Goal: Task Accomplishment & Management: Manage account settings

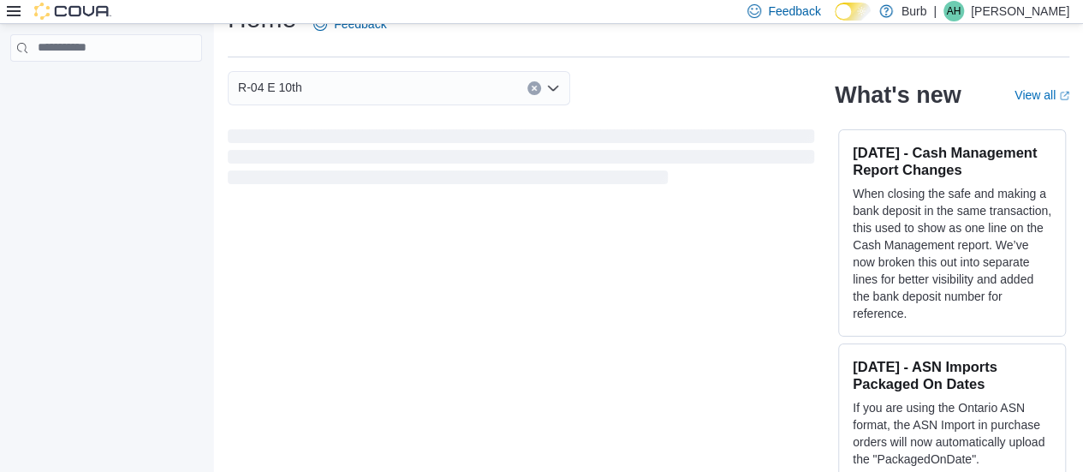
scroll to position [39, 0]
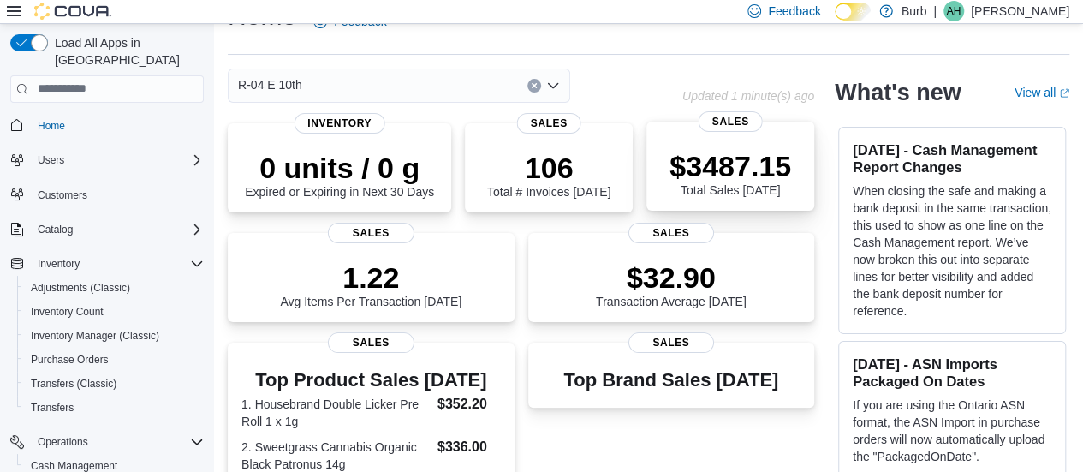
click at [710, 157] on p "$3487.15" at bounding box center [730, 166] width 122 height 34
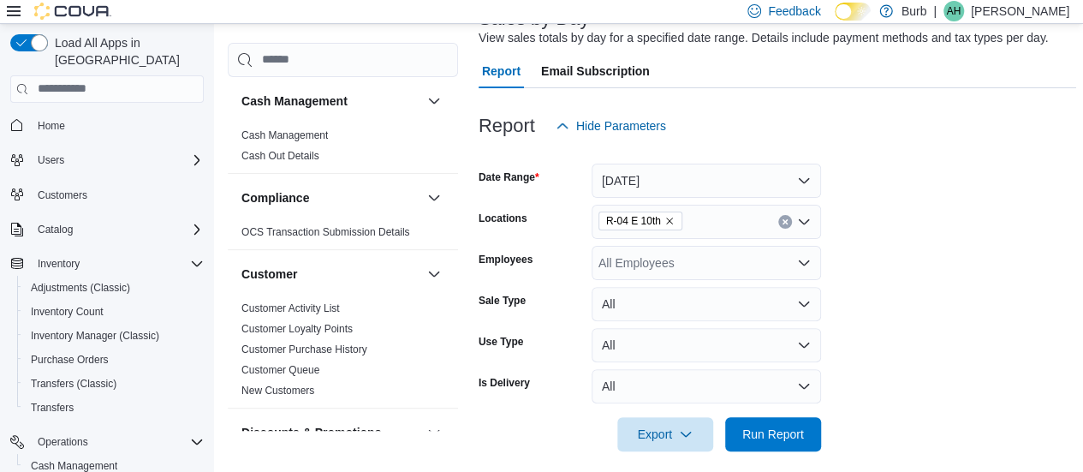
scroll to position [128, 0]
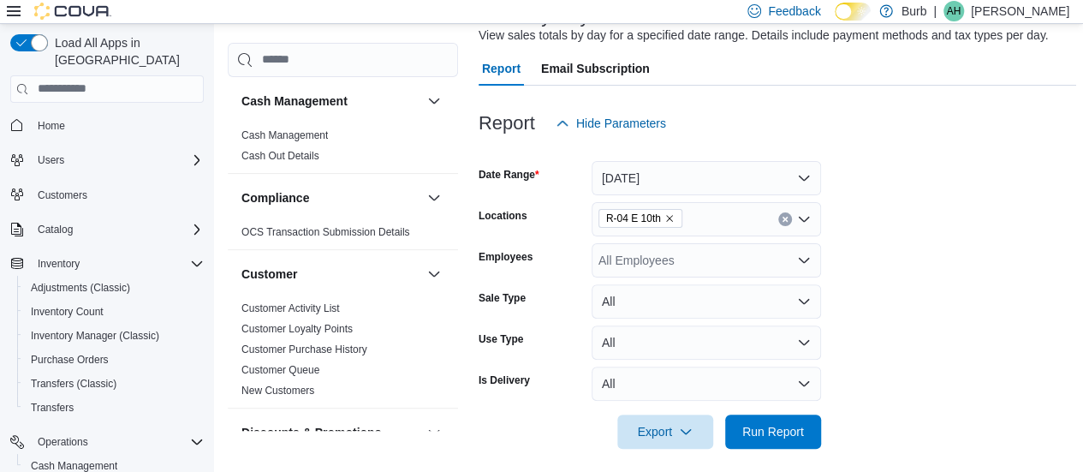
click at [669, 218] on icon "Remove R-04 E 10th from selection in this group" at bounding box center [669, 218] width 10 height 10
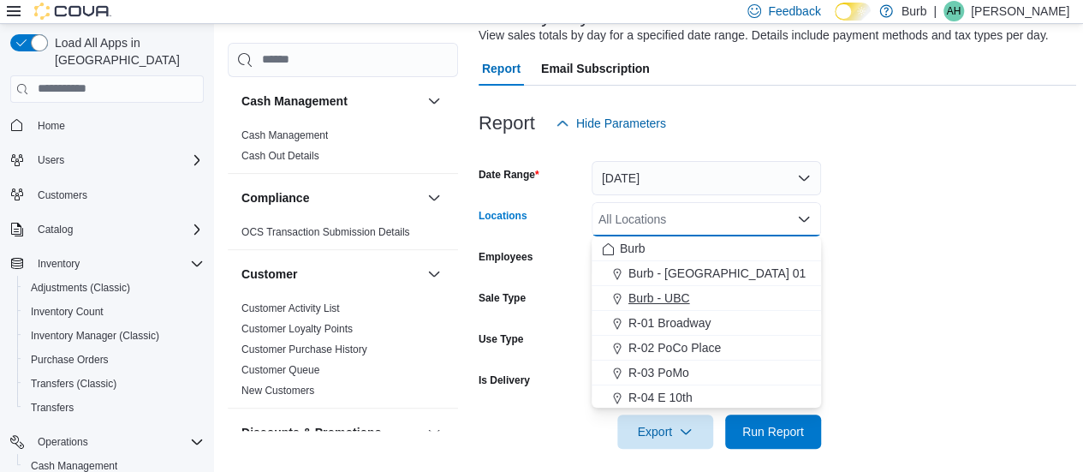
click at [632, 297] on span "Burb - UBC" at bounding box center [659, 297] width 62 height 17
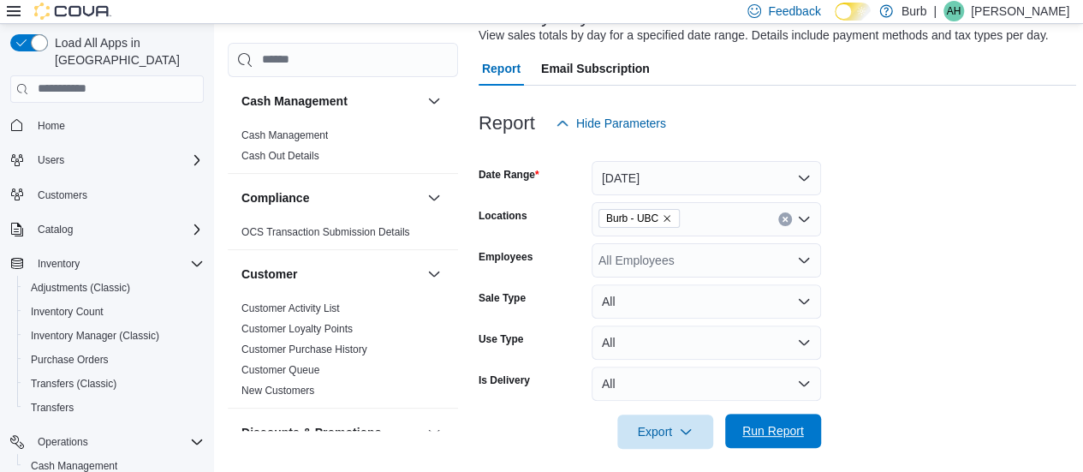
click at [764, 426] on span "Run Report" at bounding box center [773, 430] width 62 height 17
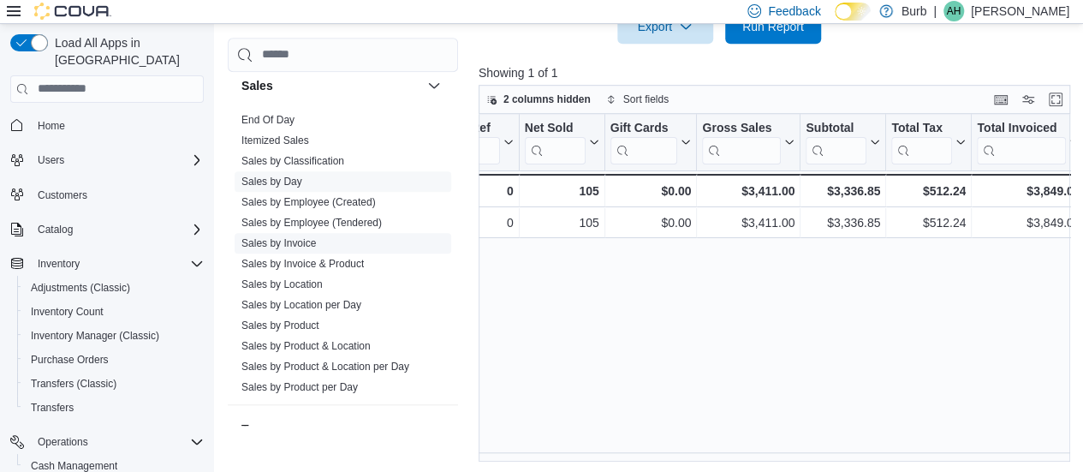
scroll to position [1202, 0]
click at [286, 115] on link "End Of Day" at bounding box center [267, 121] width 53 height 12
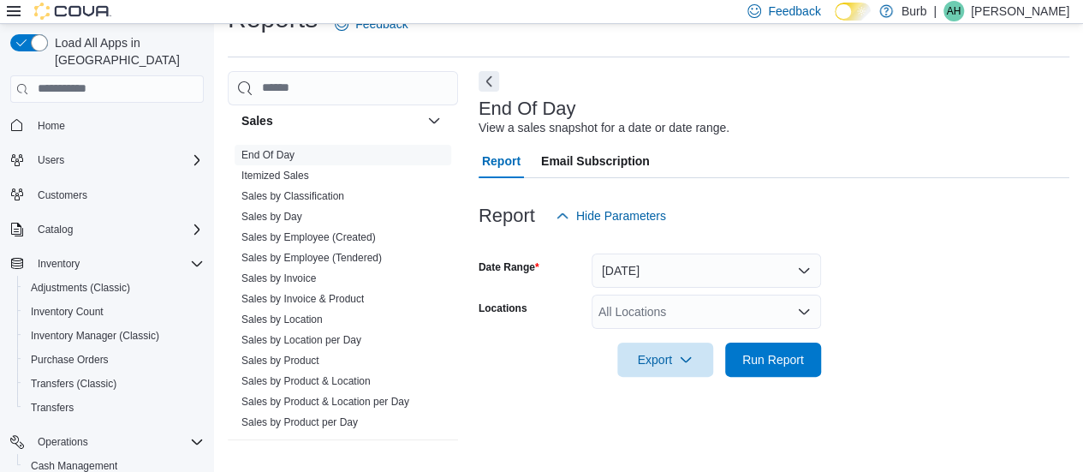
click at [801, 318] on div "All Locations" at bounding box center [705, 311] width 229 height 34
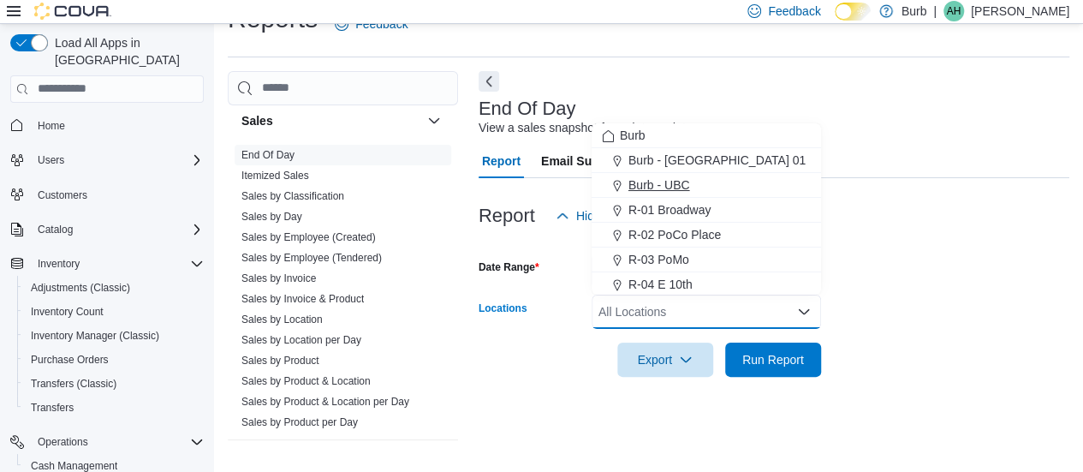
click at [665, 184] on span "Burb - UBC" at bounding box center [659, 184] width 62 height 17
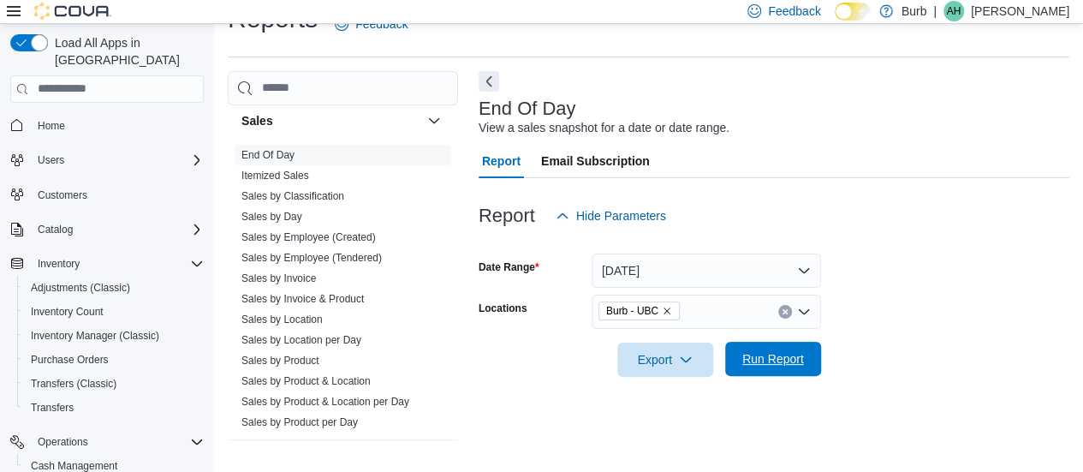
click at [782, 349] on span "Run Report" at bounding box center [772, 359] width 75 height 34
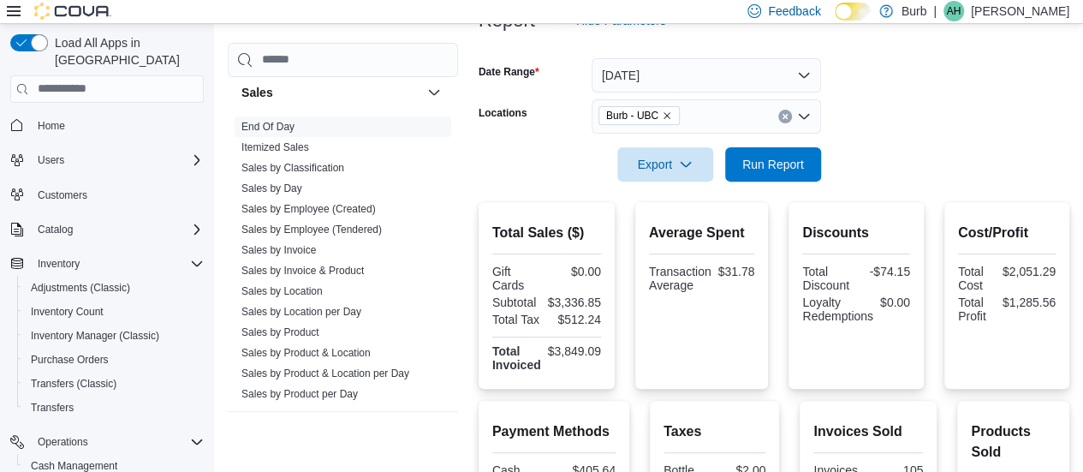
scroll to position [233, 0]
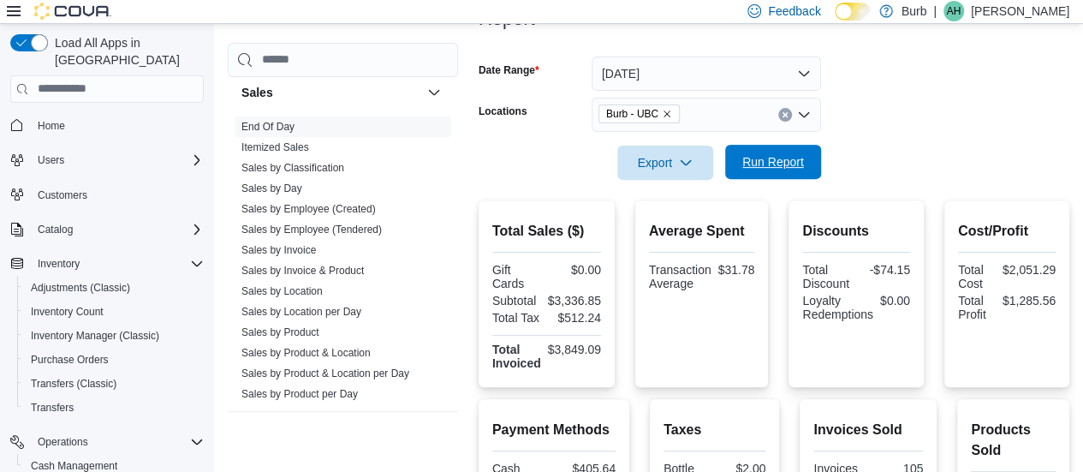
click at [754, 148] on span "Run Report" at bounding box center [772, 162] width 75 height 34
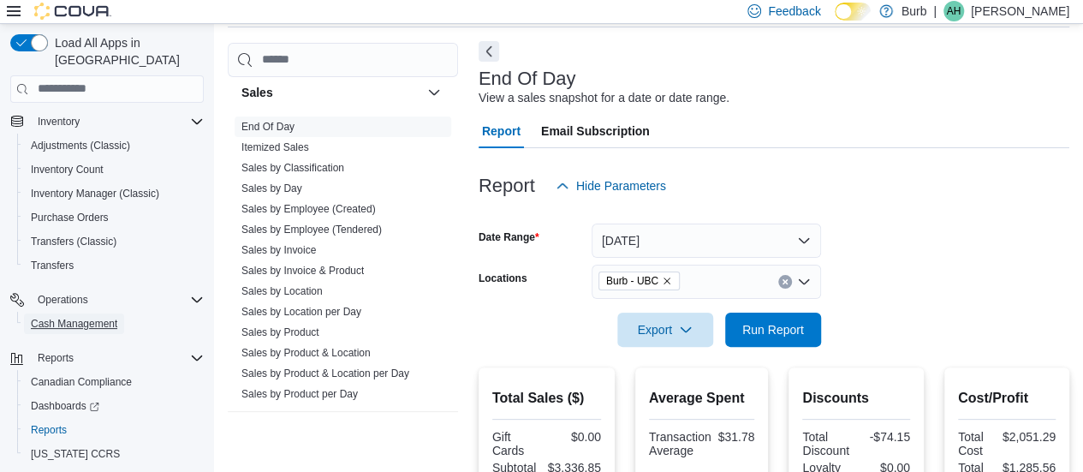
scroll to position [0, 0]
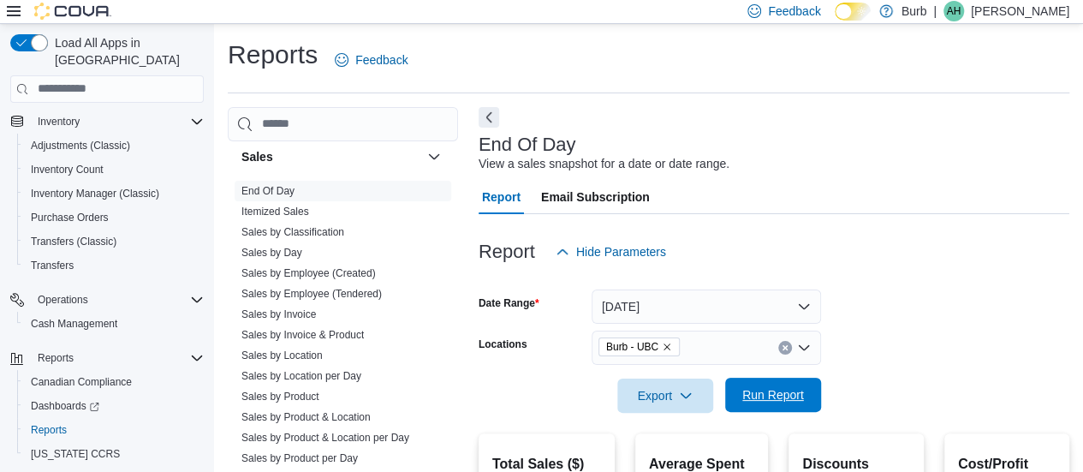
click at [771, 400] on span "Run Report" at bounding box center [773, 394] width 62 height 17
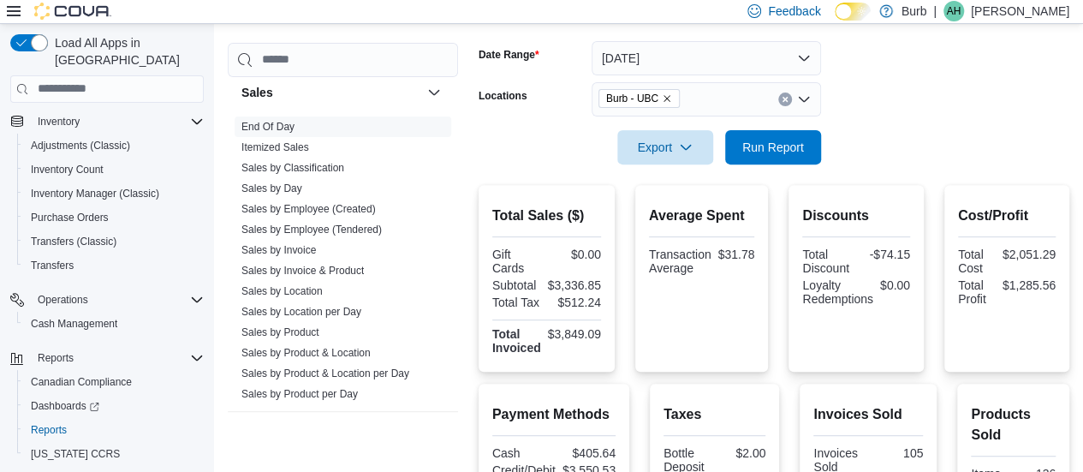
scroll to position [215, 0]
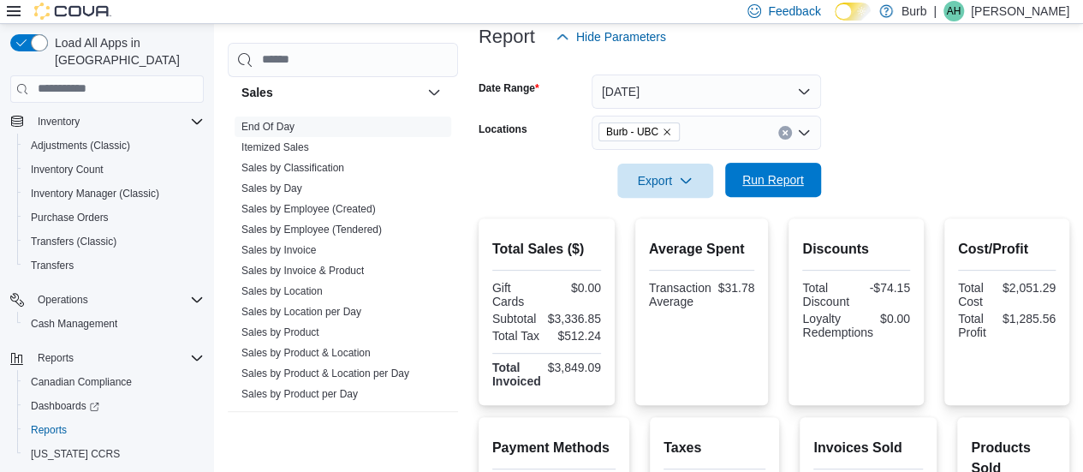
click at [766, 188] on span "Run Report" at bounding box center [772, 180] width 75 height 34
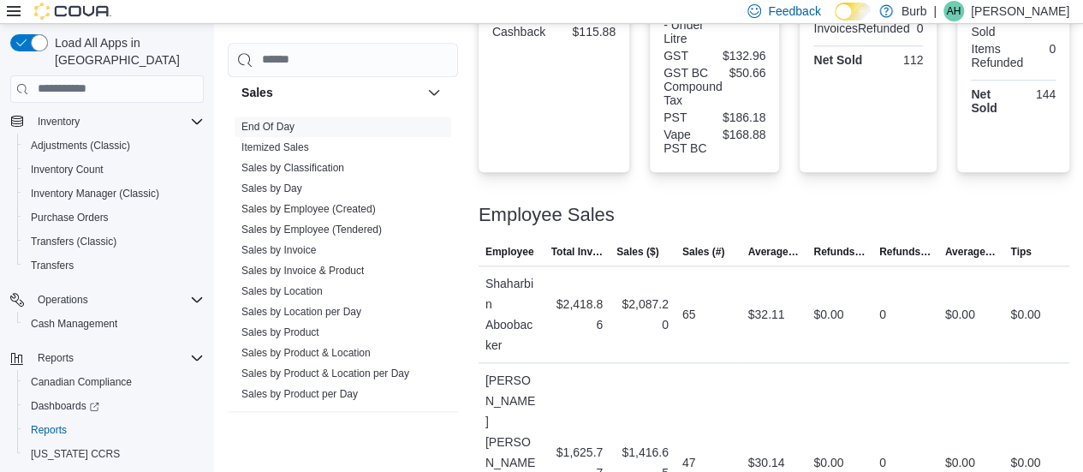
scroll to position [0, 0]
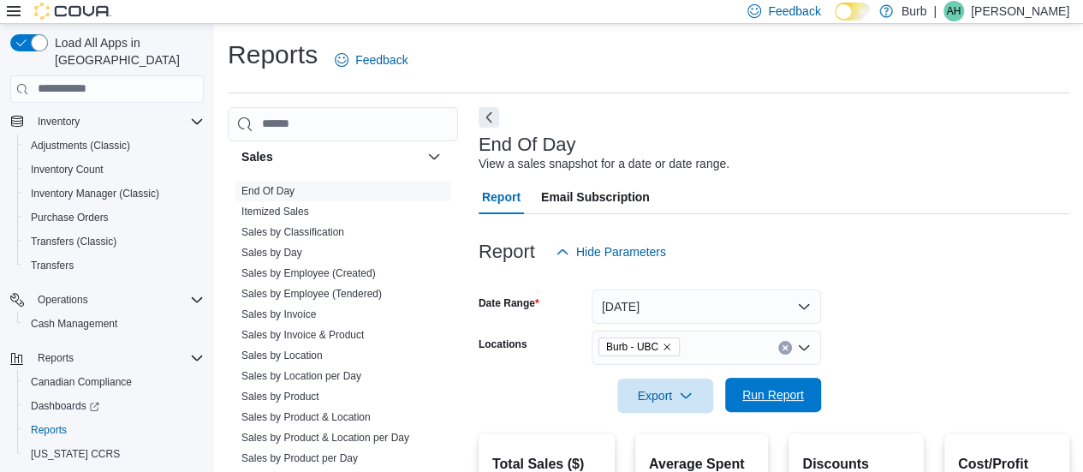
click at [793, 394] on span "Run Report" at bounding box center [773, 394] width 62 height 17
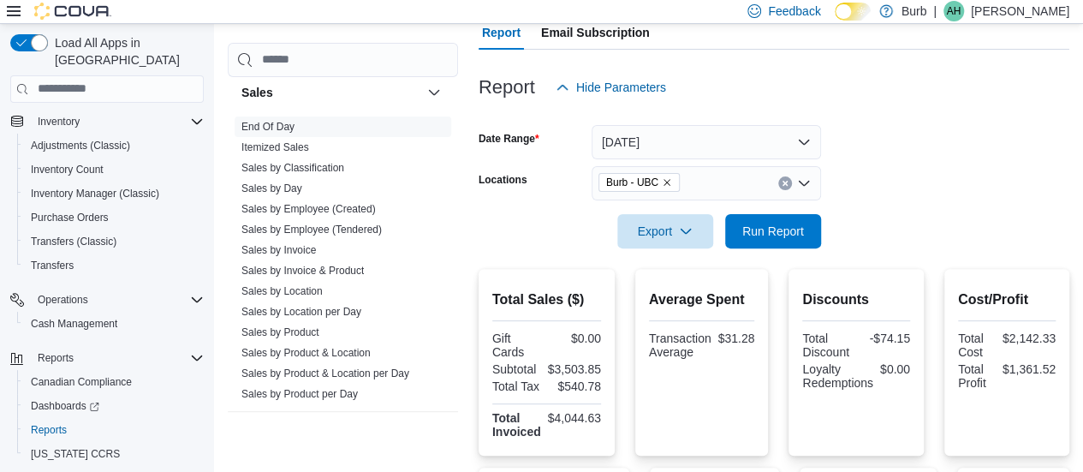
scroll to position [152, 0]
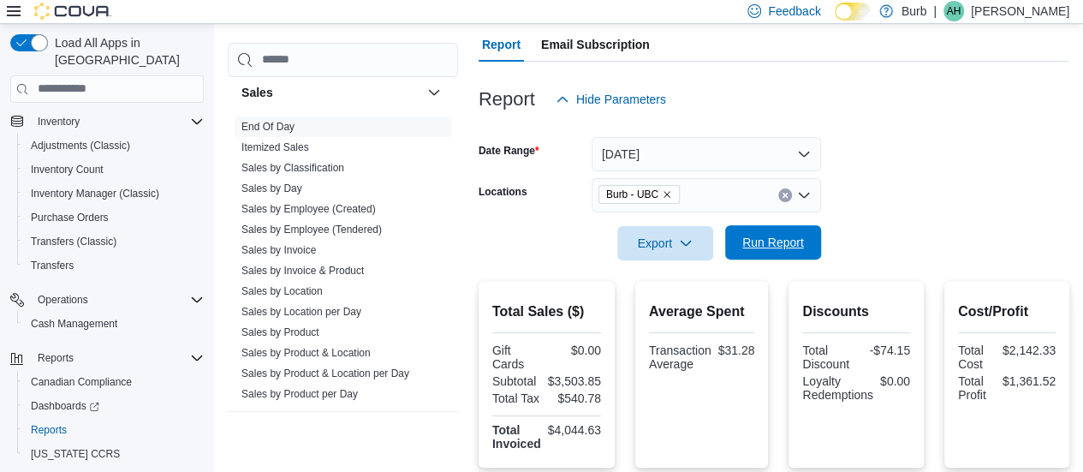
click at [792, 246] on span "Run Report" at bounding box center [773, 242] width 62 height 17
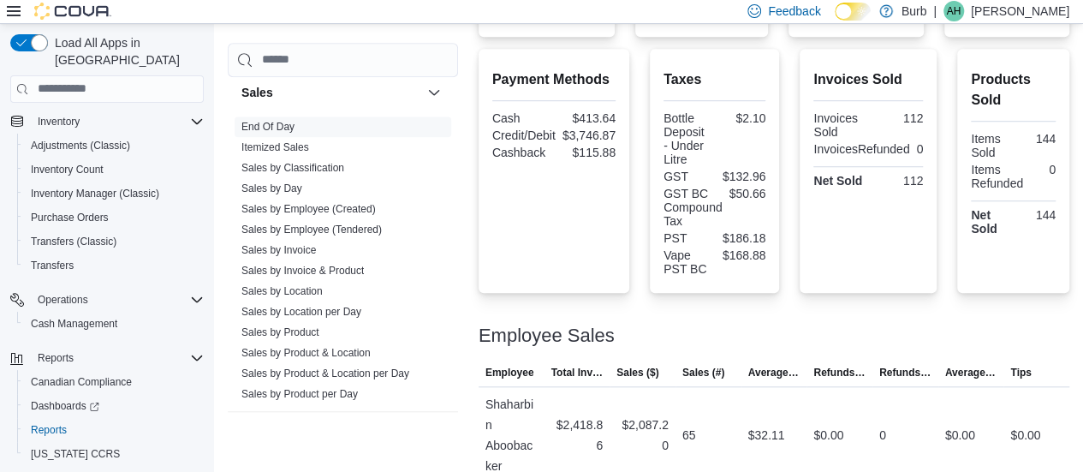
scroll to position [0, 0]
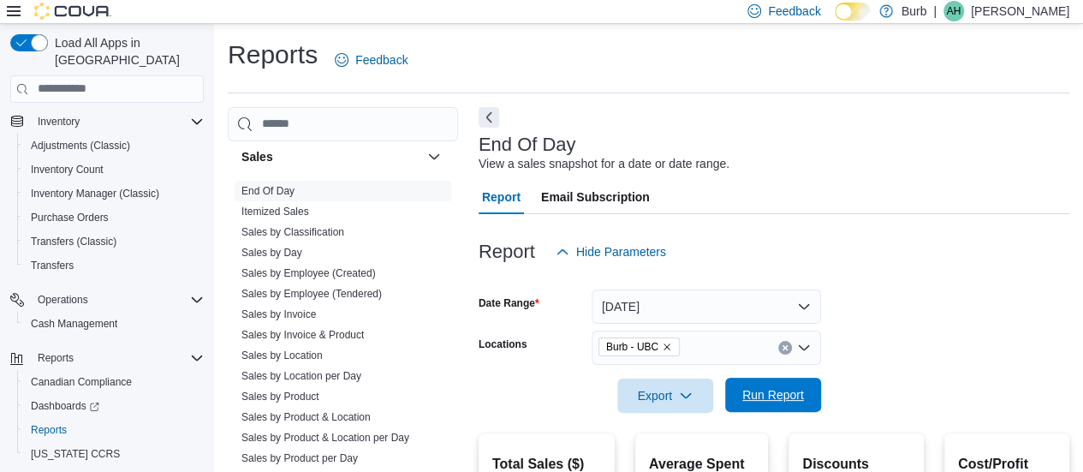
click at [755, 385] on span "Run Report" at bounding box center [772, 394] width 75 height 34
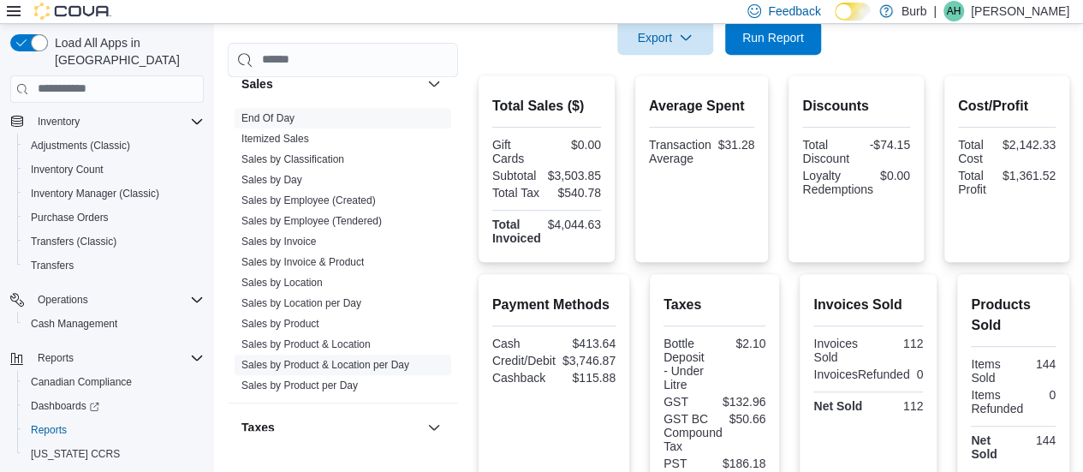
scroll to position [1293, 0]
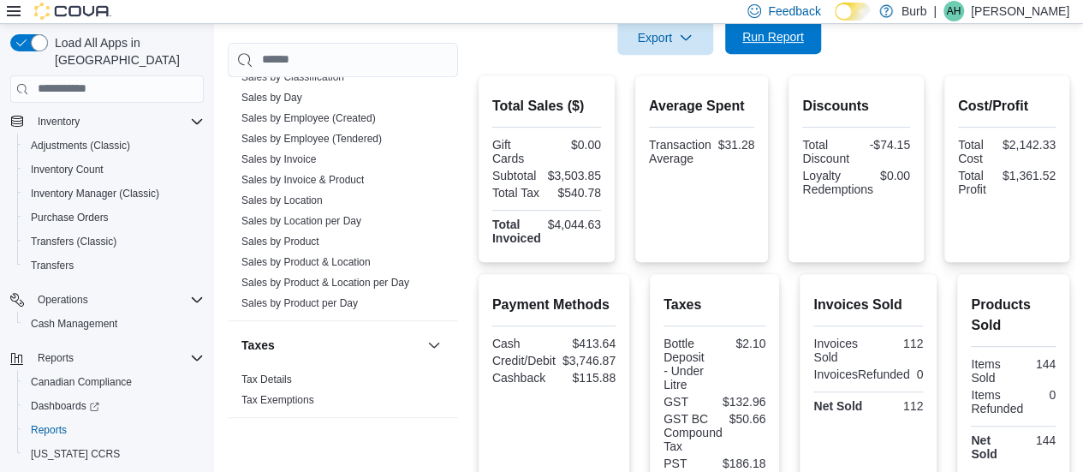
click at [768, 30] on span "Run Report" at bounding box center [773, 36] width 62 height 17
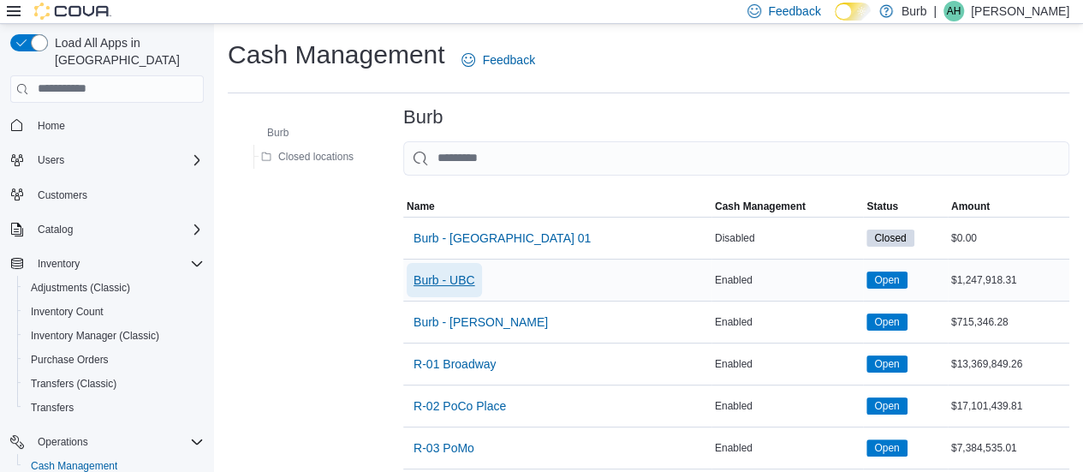
click at [433, 276] on span "Burb - UBC" at bounding box center [444, 279] width 62 height 17
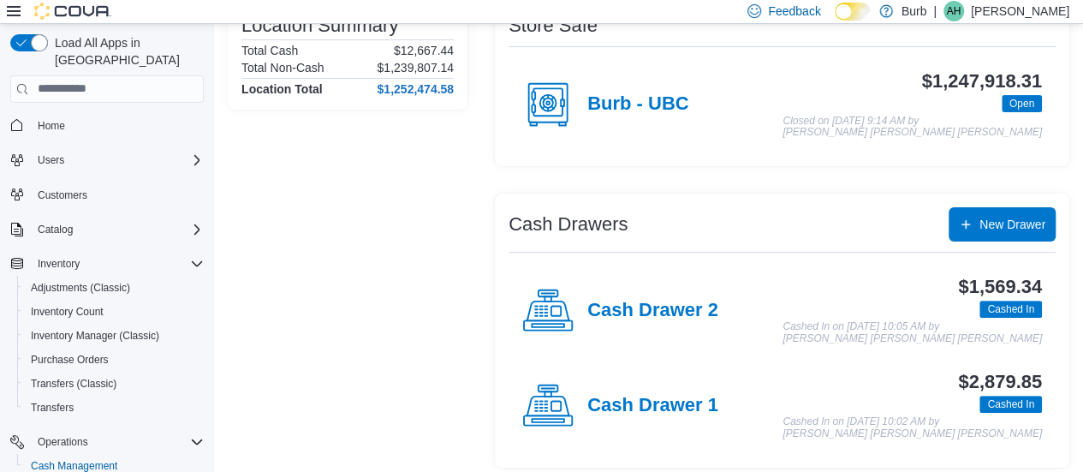
scroll to position [164, 0]
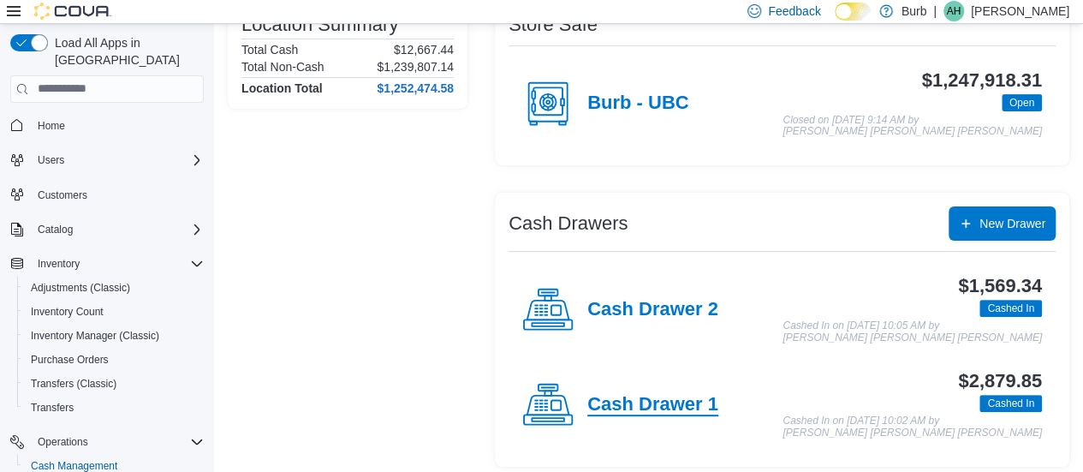
click at [673, 403] on h4 "Cash Drawer 1" at bounding box center [652, 405] width 131 height 22
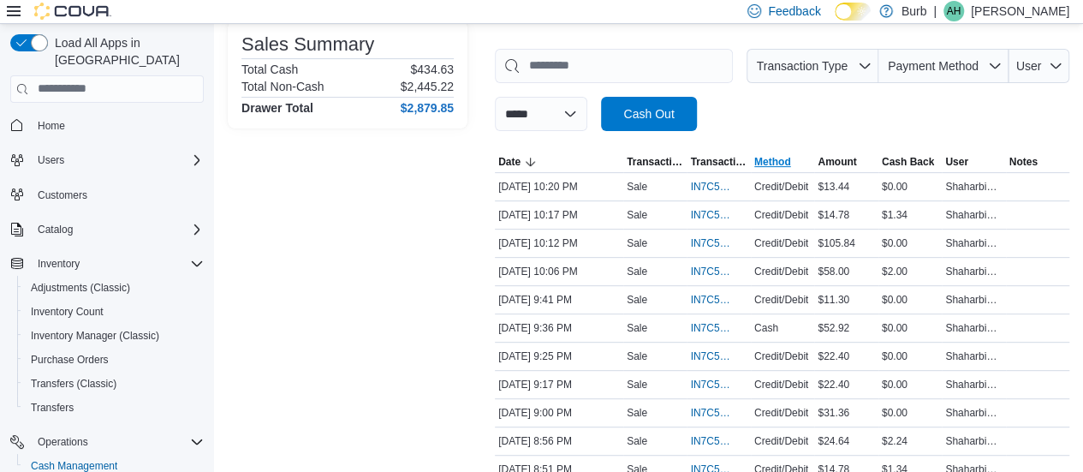
scroll to position [247, 0]
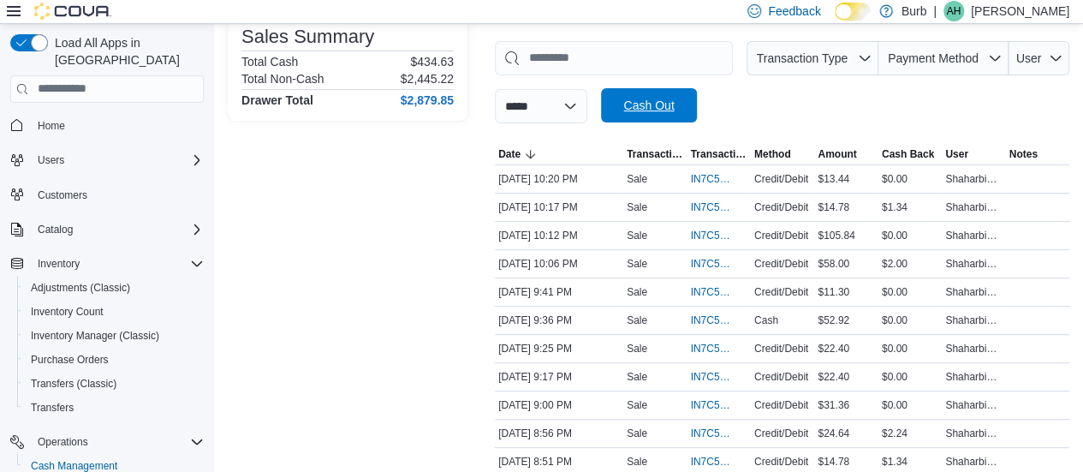
click at [663, 97] on span "Cash Out" at bounding box center [648, 105] width 75 height 34
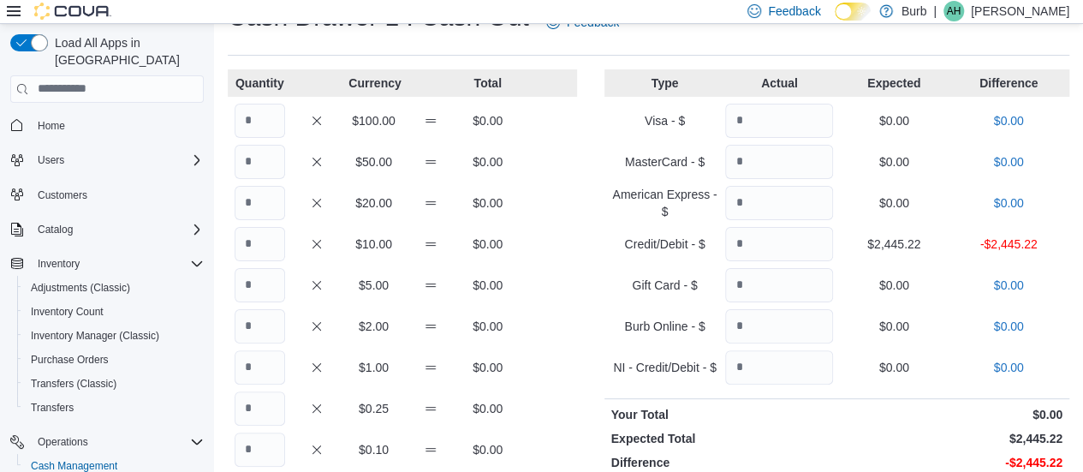
scroll to position [71, 0]
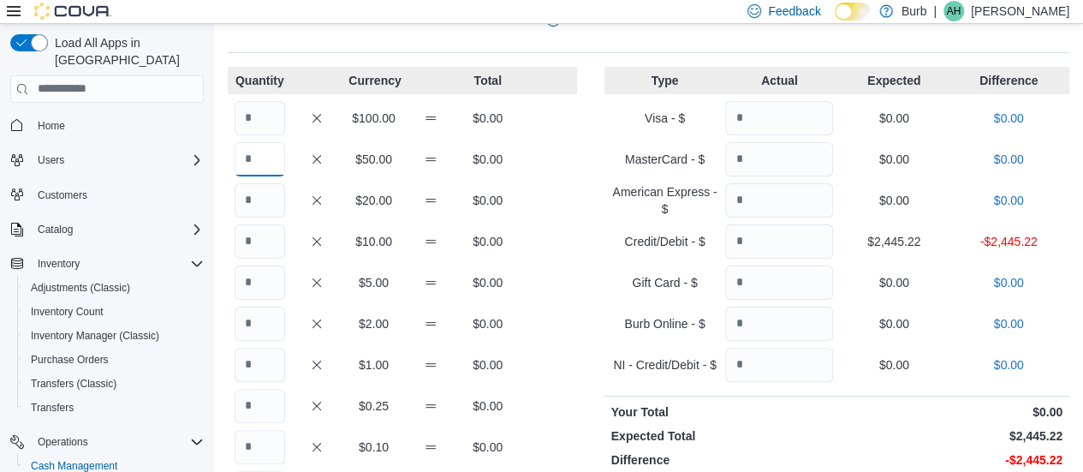
click at [281, 165] on input "Quantity" at bounding box center [260, 159] width 51 height 34
type input "*"
click at [263, 206] on input "Quantity" at bounding box center [260, 200] width 51 height 34
click at [241, 235] on input "Quantity" at bounding box center [260, 241] width 51 height 34
type input "*"
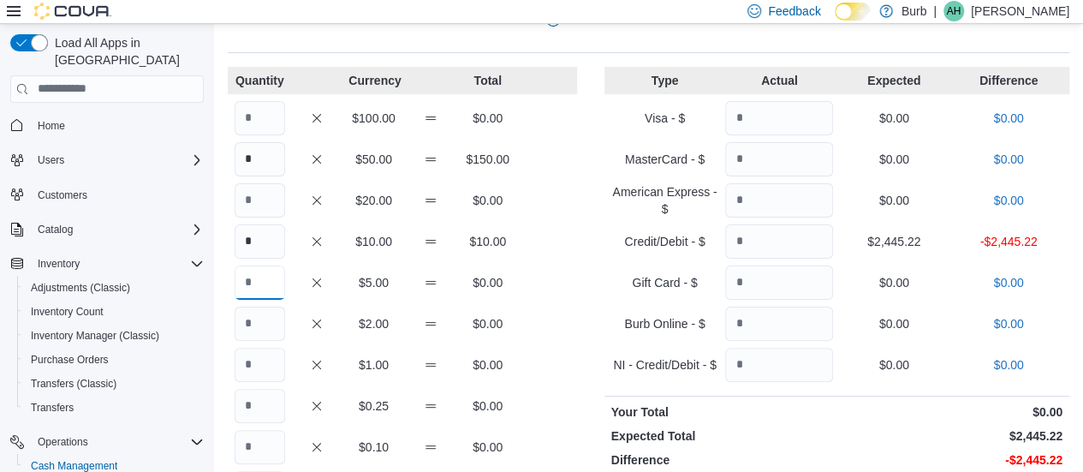
click at [265, 287] on input "Quantity" at bounding box center [260, 282] width 51 height 34
type input "**"
click at [270, 321] on input "Quantity" at bounding box center [260, 323] width 51 height 34
type input "*"
click at [262, 363] on input "Quantity" at bounding box center [260, 365] width 51 height 34
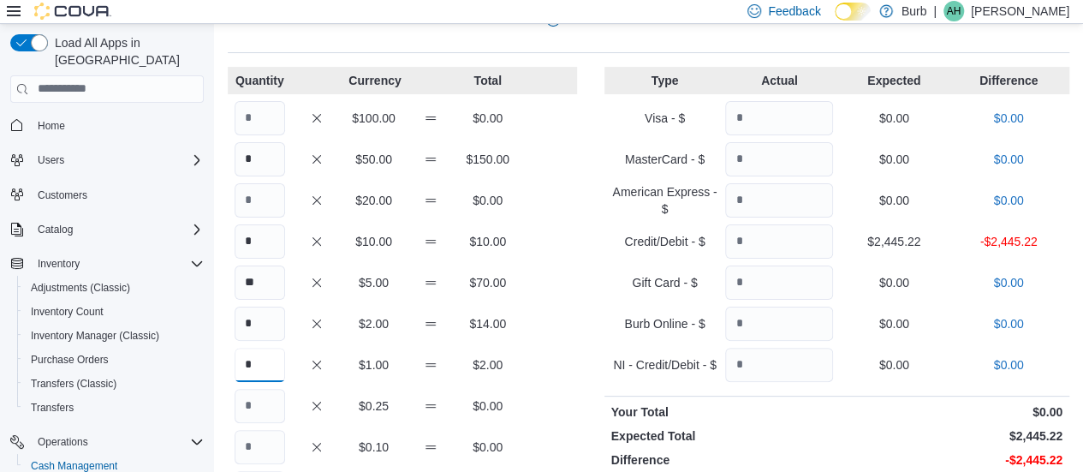
type input "*"
click at [268, 413] on input "Quantity" at bounding box center [260, 406] width 51 height 34
click at [582, 279] on div "Quantity Currency Total $100.00 $0.00 * $50.00 $150.00 $20.00 $0.00 * $10.00 $1…" at bounding box center [648, 371] width 841 height 608
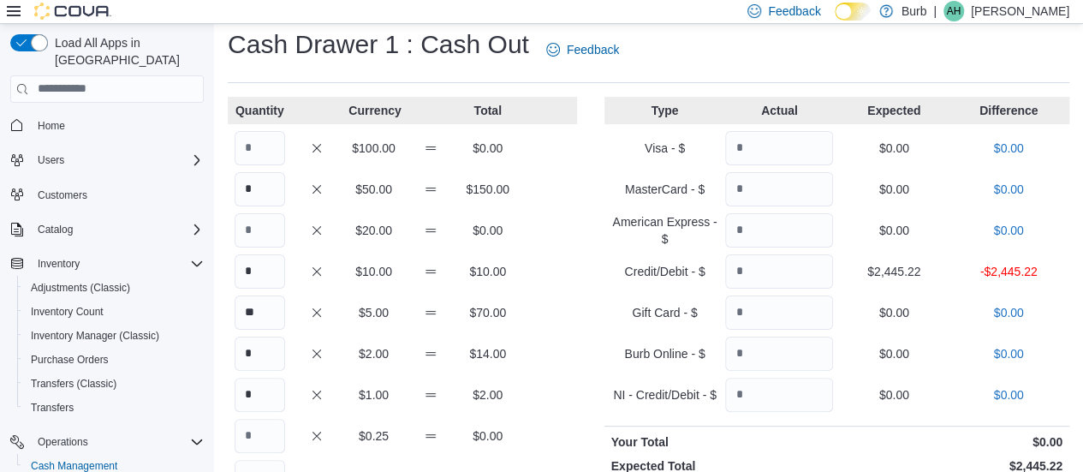
scroll to position [38, 0]
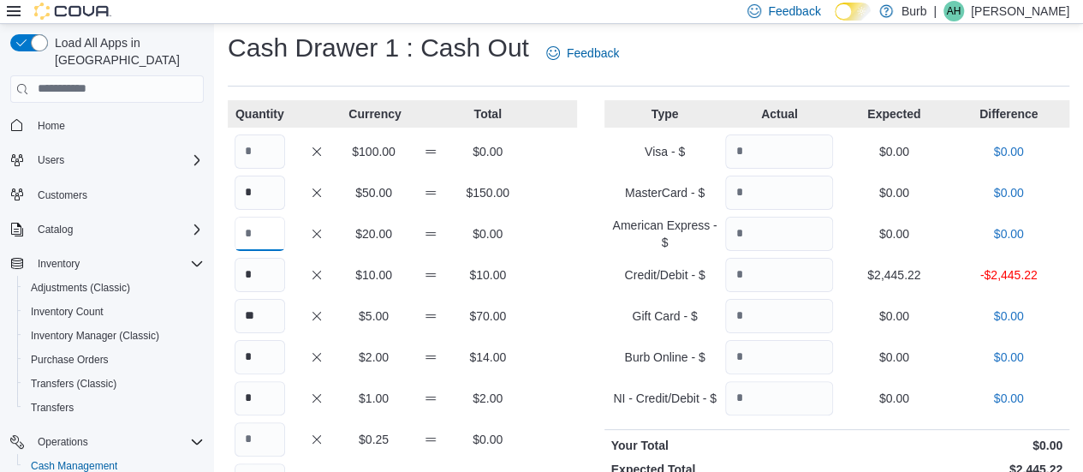
click at [258, 227] on input "Quantity" at bounding box center [260, 234] width 51 height 34
type input "**"
click at [592, 74] on div "Cash Drawer 1 : Cash Out Feedback" at bounding box center [648, 59] width 841 height 56
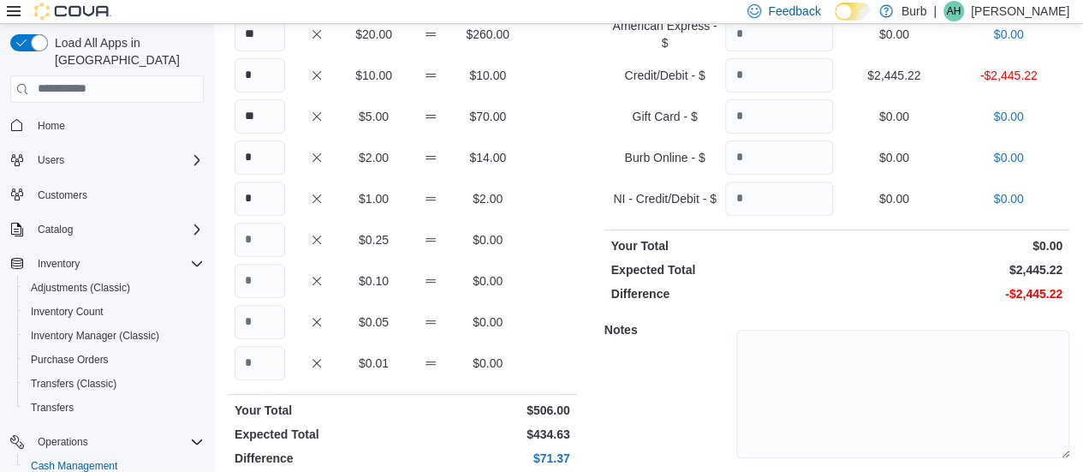
scroll to position [175, 0]
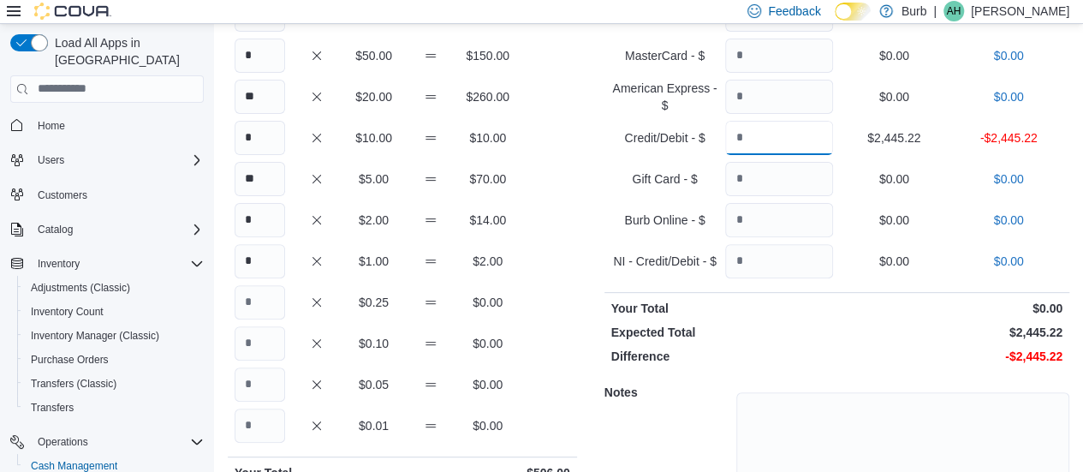
click at [779, 136] on input "Quantity" at bounding box center [779, 138] width 108 height 34
type input "*******"
click at [779, 174] on input "Quantity" at bounding box center [779, 179] width 108 height 34
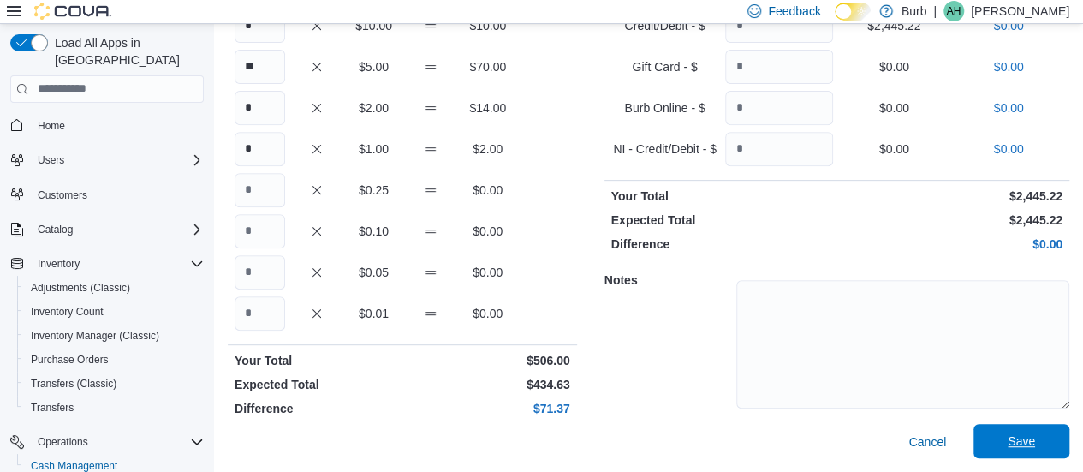
click at [1035, 440] on span "Save" at bounding box center [1020, 440] width 27 height 17
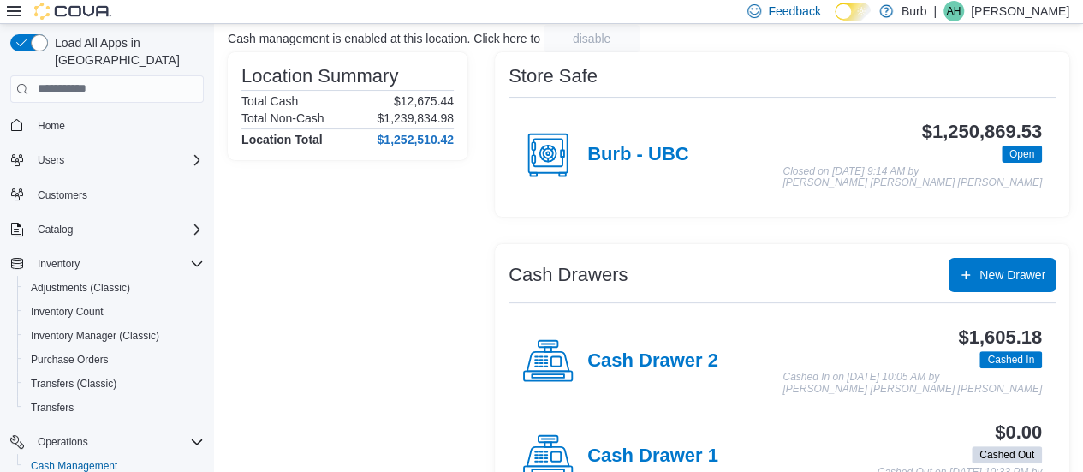
scroll to position [170, 0]
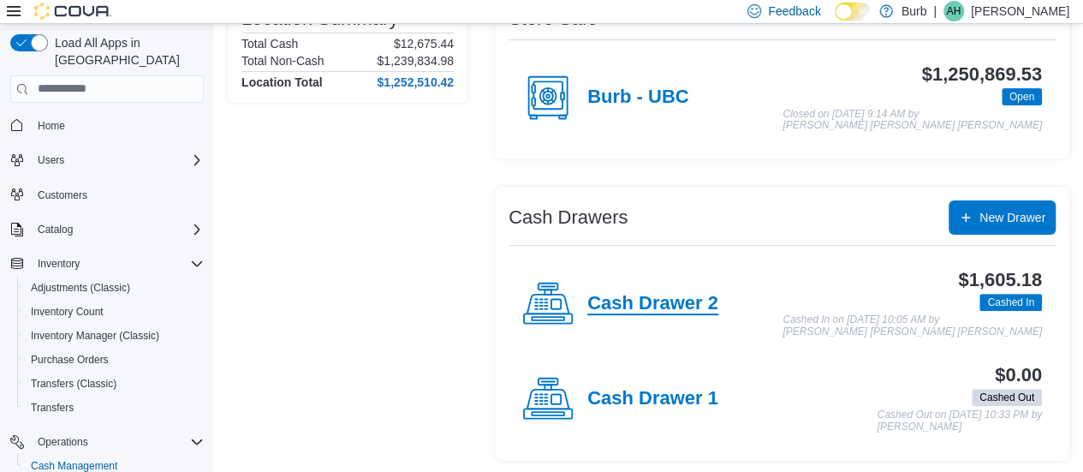
click at [639, 302] on h4 "Cash Drawer 2" at bounding box center [652, 304] width 131 height 22
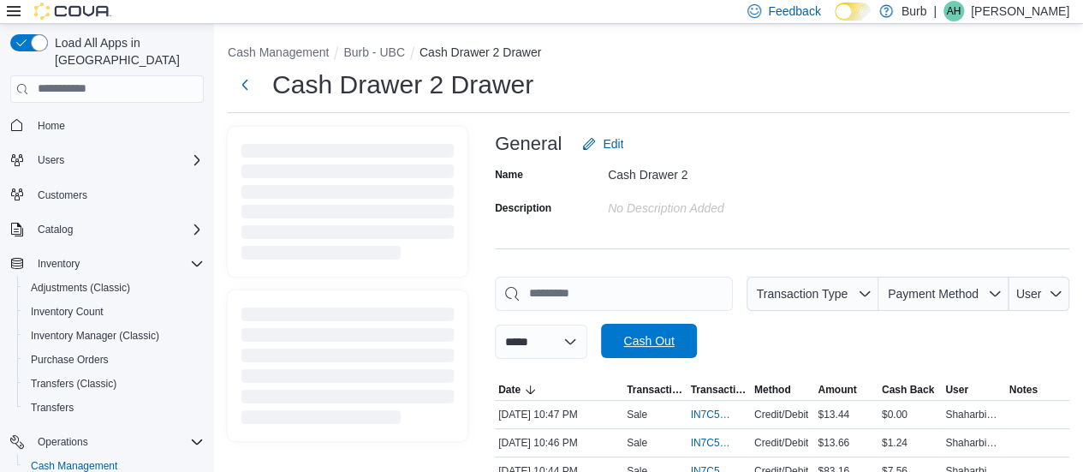
scroll to position [170, 0]
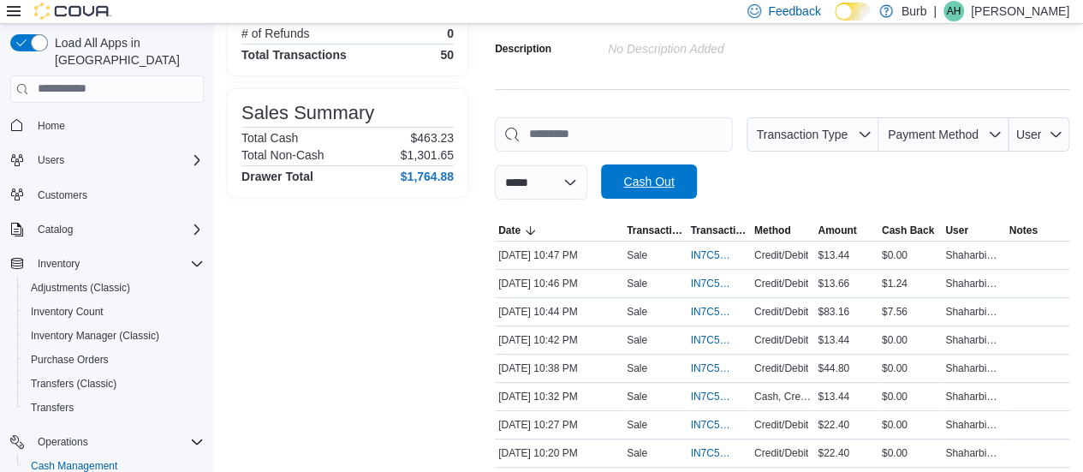
click at [652, 184] on span "Cash Out" at bounding box center [648, 181] width 51 height 17
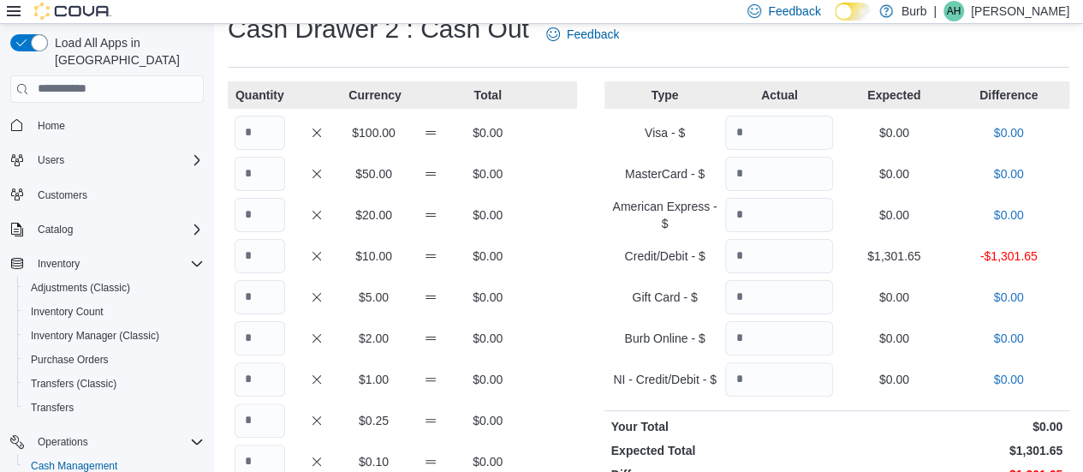
scroll to position [56, 0]
click at [276, 224] on input "Quantity" at bounding box center [260, 216] width 51 height 34
type input "**"
click at [262, 259] on input "Quantity" at bounding box center [260, 257] width 51 height 34
type input "*"
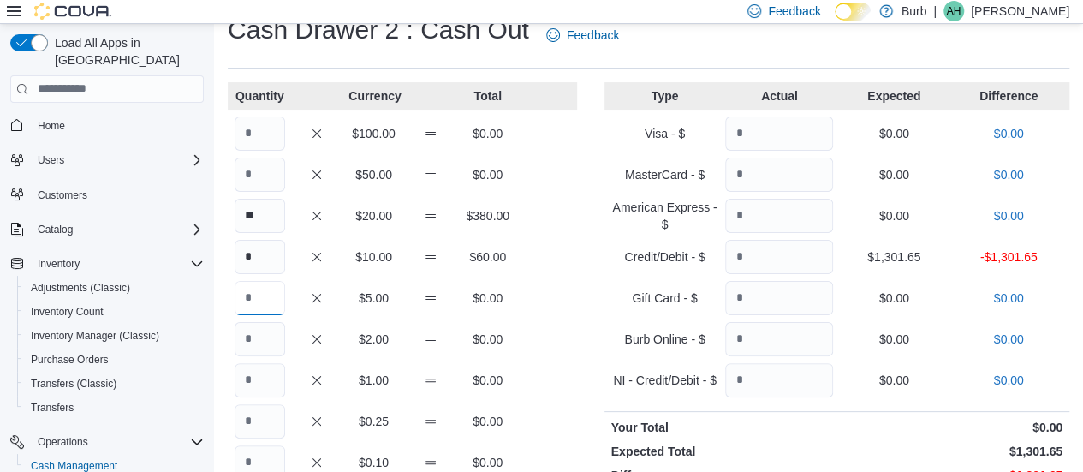
click at [270, 296] on input "Quantity" at bounding box center [260, 298] width 51 height 34
type input "*"
click at [281, 342] on input "Quantity" at bounding box center [260, 339] width 51 height 34
type input "*"
click at [249, 388] on input "Quantity" at bounding box center [260, 380] width 51 height 34
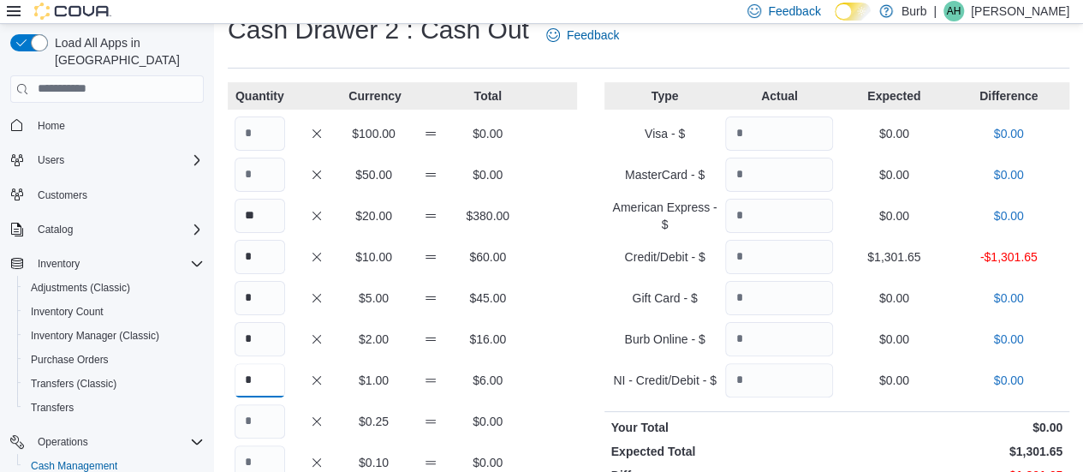
type input "*"
click at [247, 424] on input "Quantity" at bounding box center [260, 421] width 51 height 34
type input "*"
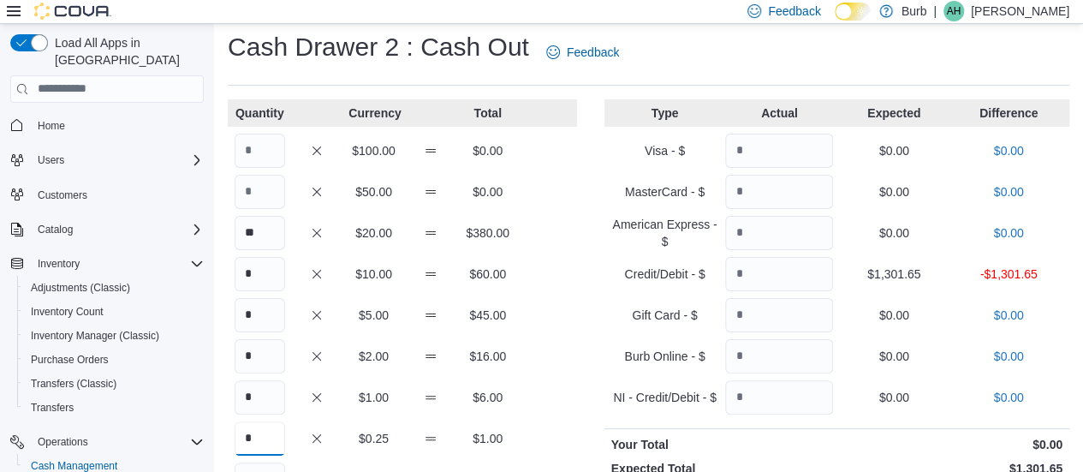
scroll to position [0, 0]
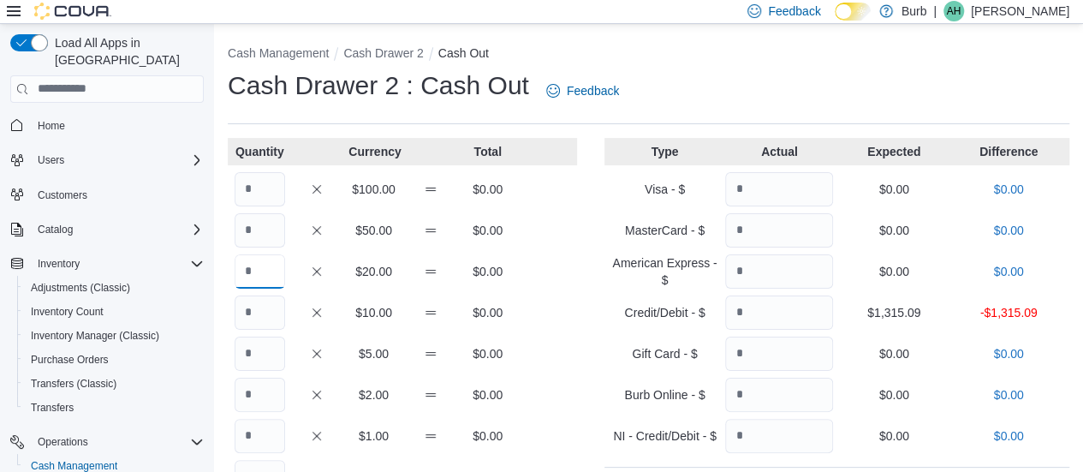
click at [276, 282] on input "Quantity" at bounding box center [260, 271] width 51 height 34
type input "**"
click at [261, 320] on input "Quantity" at bounding box center [260, 312] width 51 height 34
type input "*"
click at [270, 355] on input "Quantity" at bounding box center [260, 353] width 51 height 34
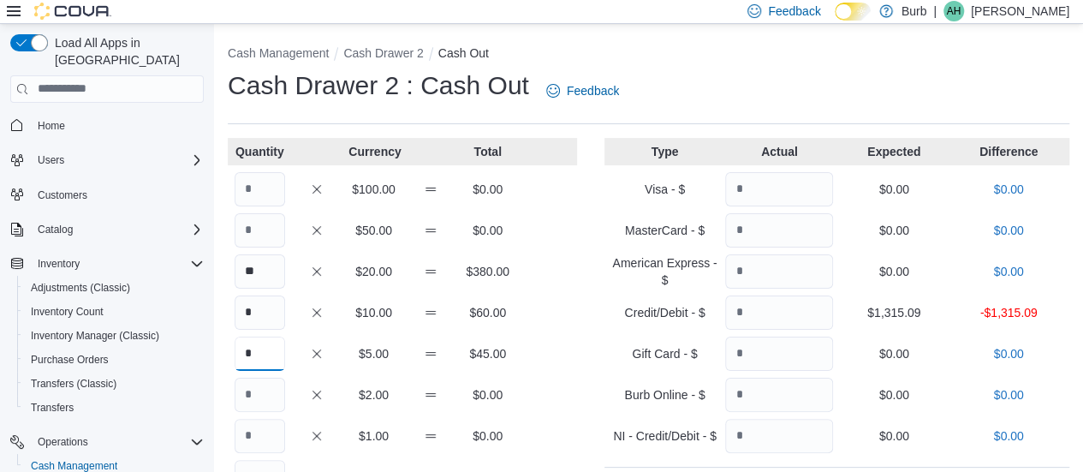
type input "*"
click at [262, 395] on input "Quantity" at bounding box center [260, 394] width 51 height 34
type input "*"
click at [249, 439] on input "Quantity" at bounding box center [260, 436] width 51 height 34
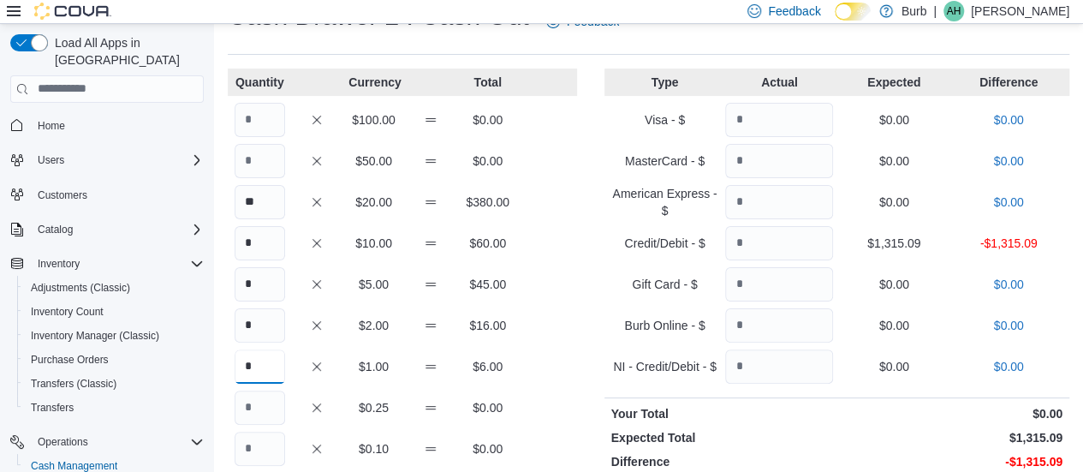
scroll to position [72, 0]
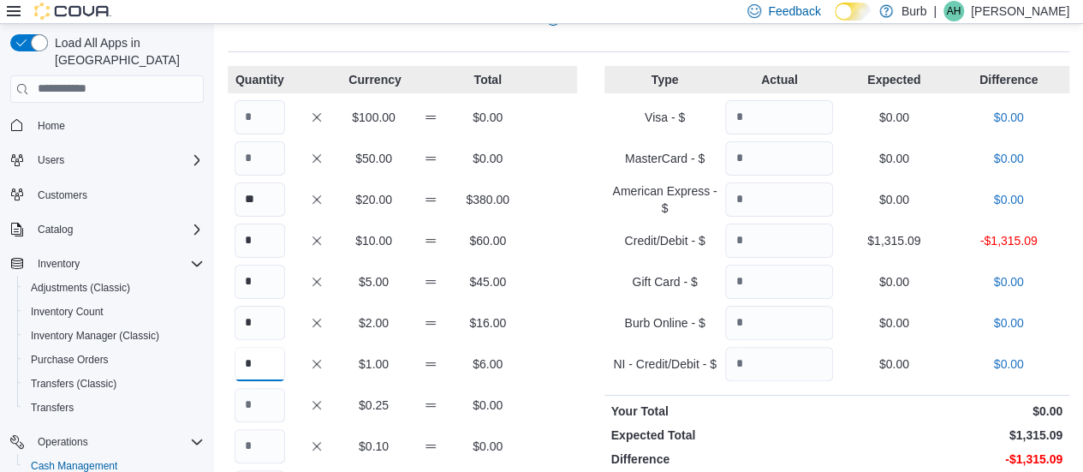
type input "*"
click at [257, 415] on input "Quantity" at bounding box center [260, 405] width 51 height 34
type input "*"
click at [577, 358] on div "* $1.00 $6.00" at bounding box center [402, 364] width 349 height 34
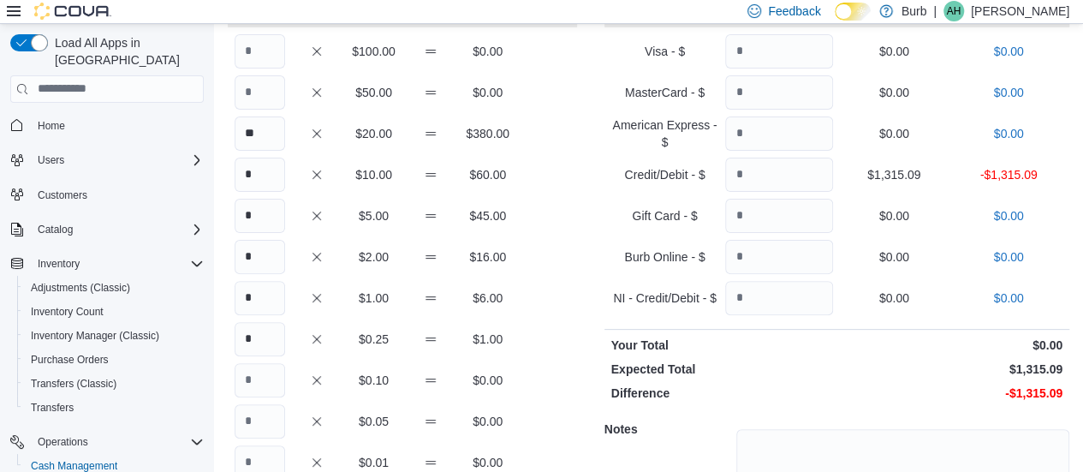
scroll to position [149, 0]
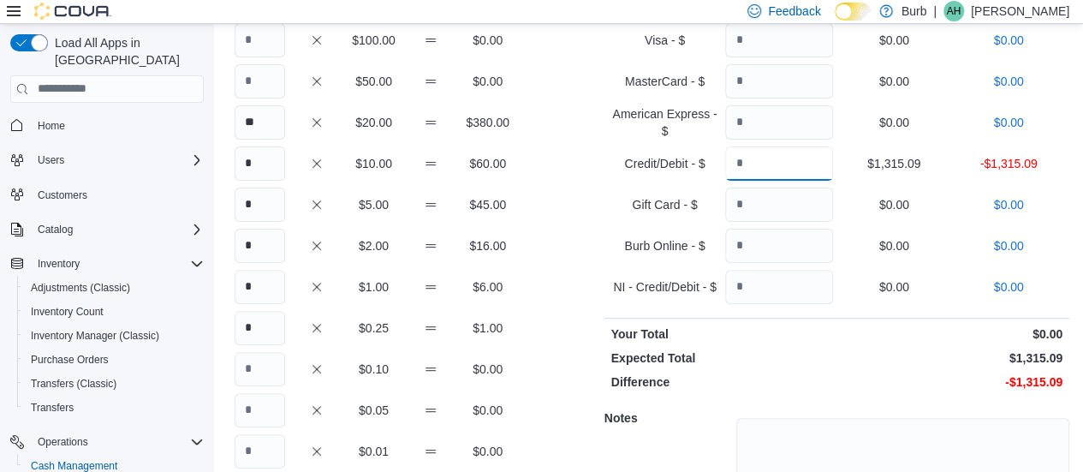
click at [833, 174] on input "Quantity" at bounding box center [779, 163] width 108 height 34
type input "*******"
click at [545, 371] on div "$0.10 $0.00" at bounding box center [402, 369] width 349 height 34
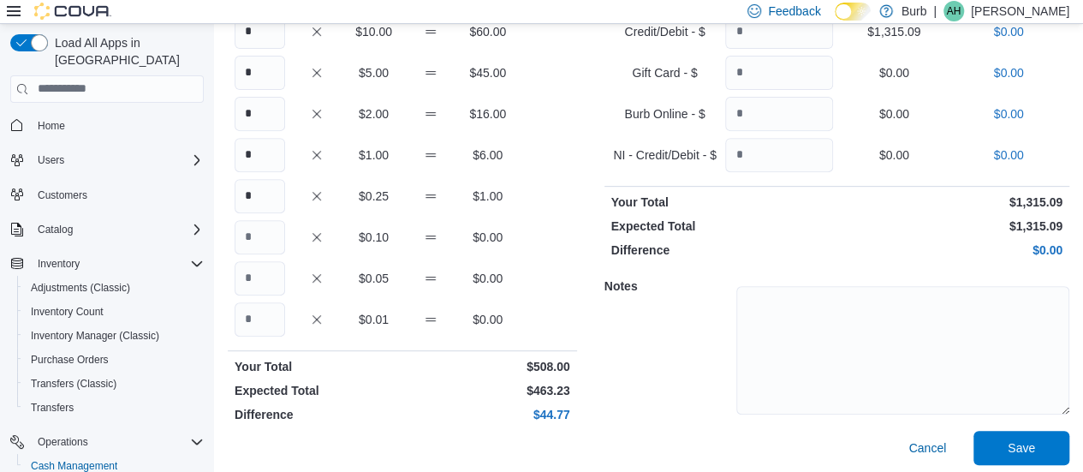
scroll to position [287, 0]
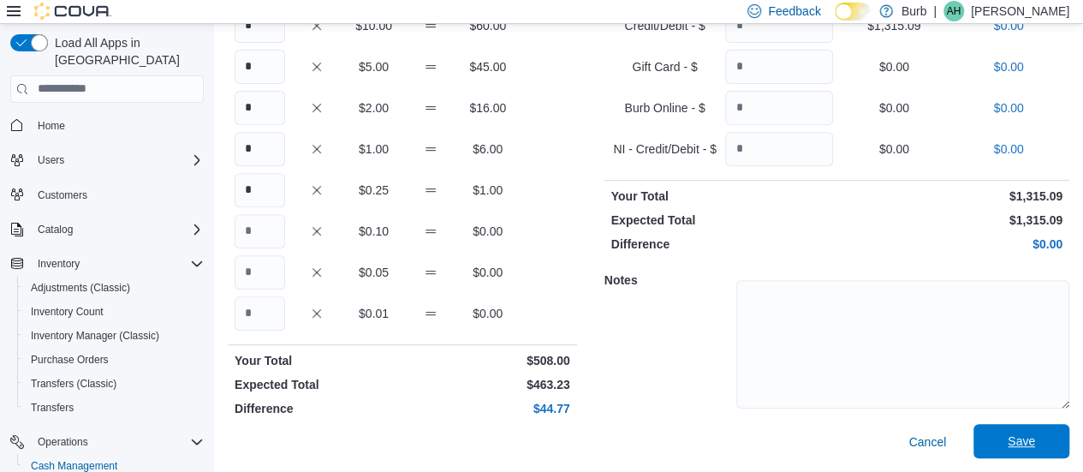
click at [1014, 437] on span "Save" at bounding box center [1020, 441] width 75 height 34
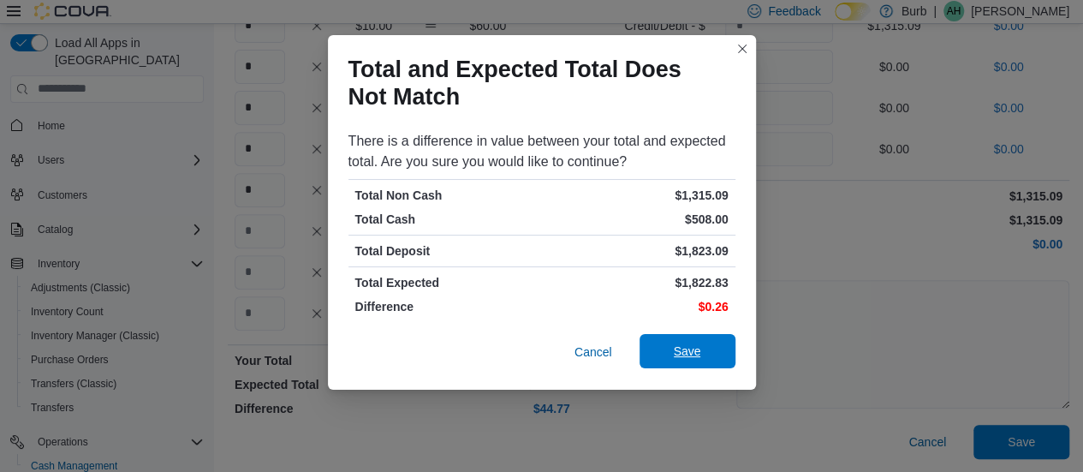
click at [653, 354] on span "Save" at bounding box center [687, 351] width 75 height 34
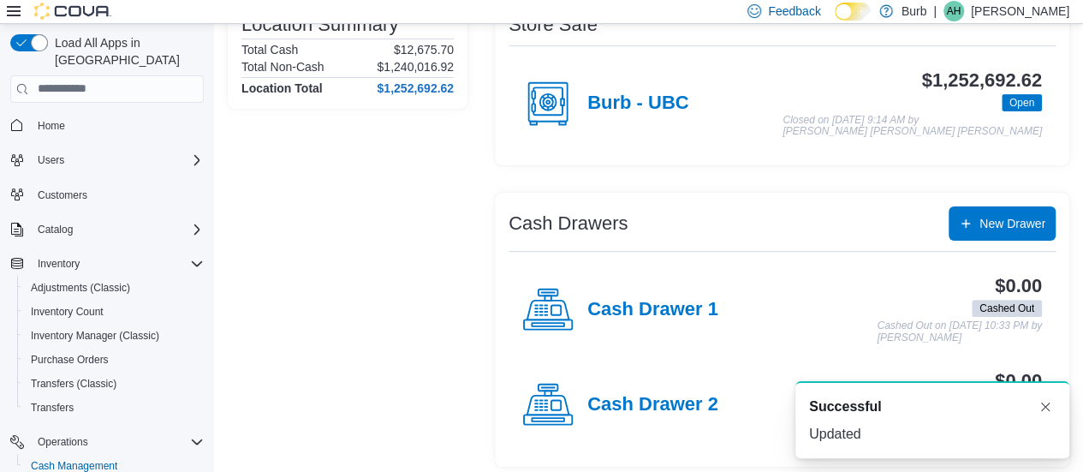
scroll to position [170, 0]
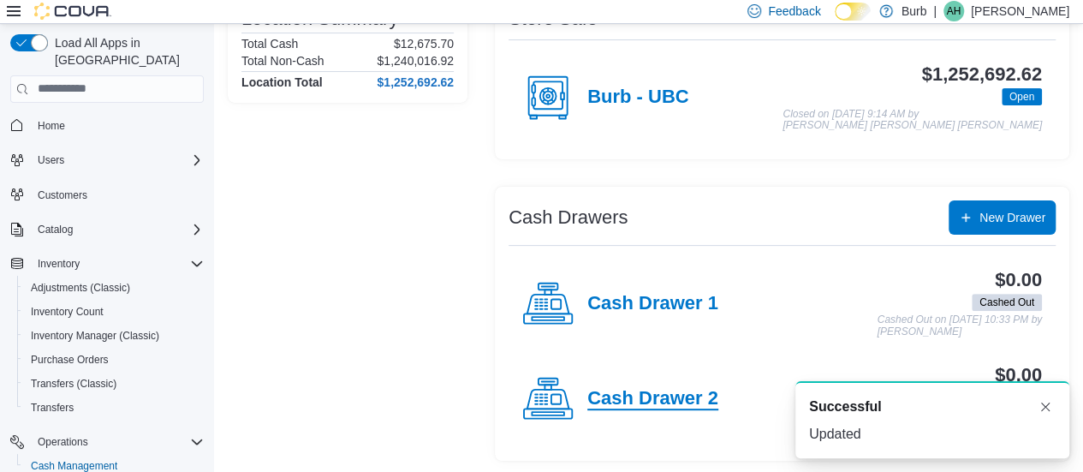
click at [657, 391] on h4 "Cash Drawer 2" at bounding box center [652, 399] width 131 height 22
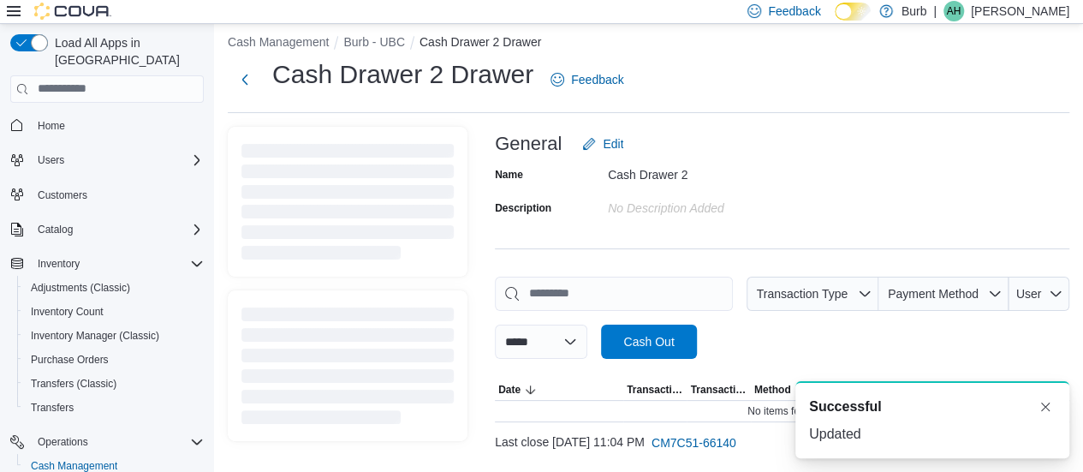
scroll to position [49, 0]
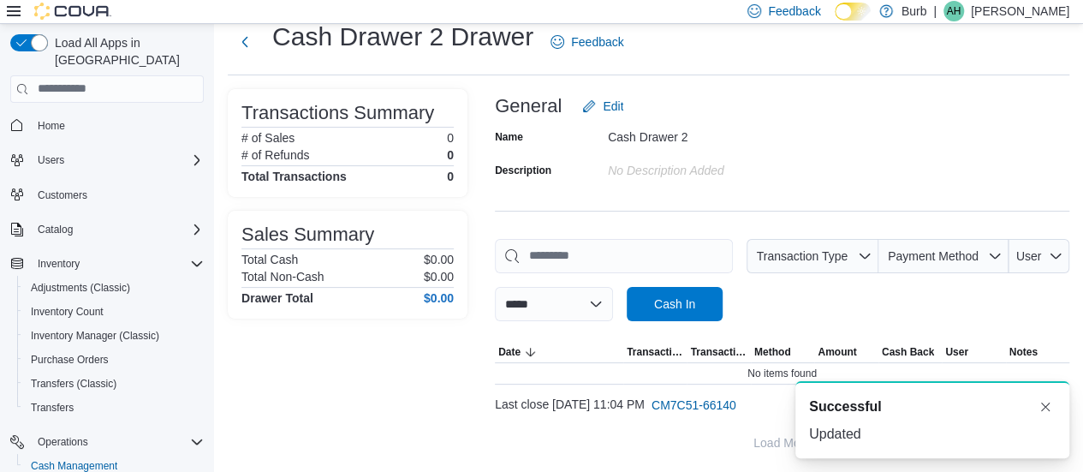
click at [740, 400] on div "A new notification appears Successful Updated" at bounding box center [911, 419] width 342 height 104
click at [733, 407] on span "CM7C51-66140" at bounding box center [693, 404] width 85 height 17
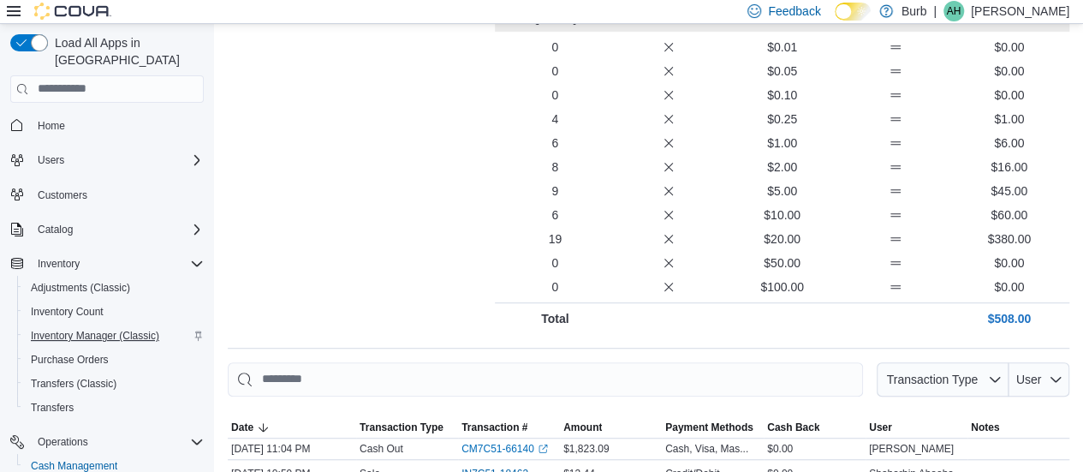
scroll to position [44, 0]
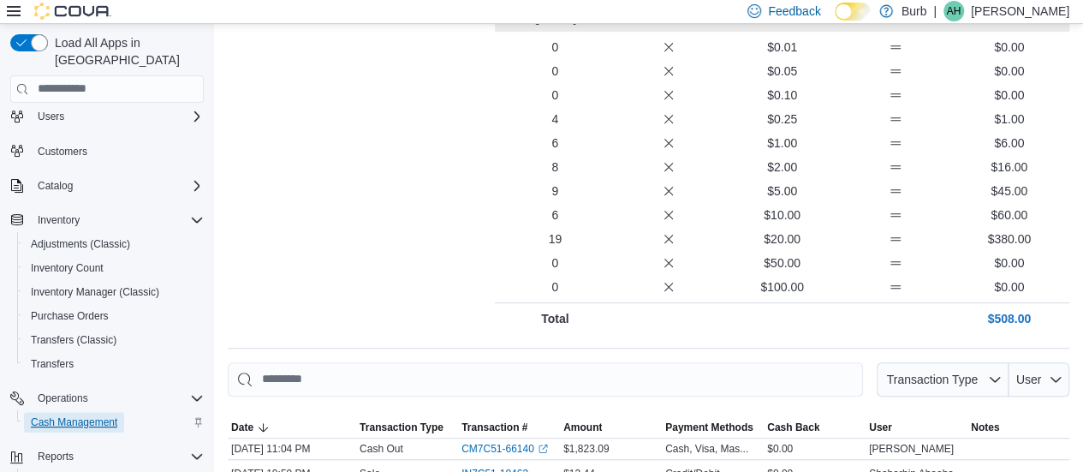
click at [75, 415] on span "Cash Management" at bounding box center [74, 422] width 86 height 14
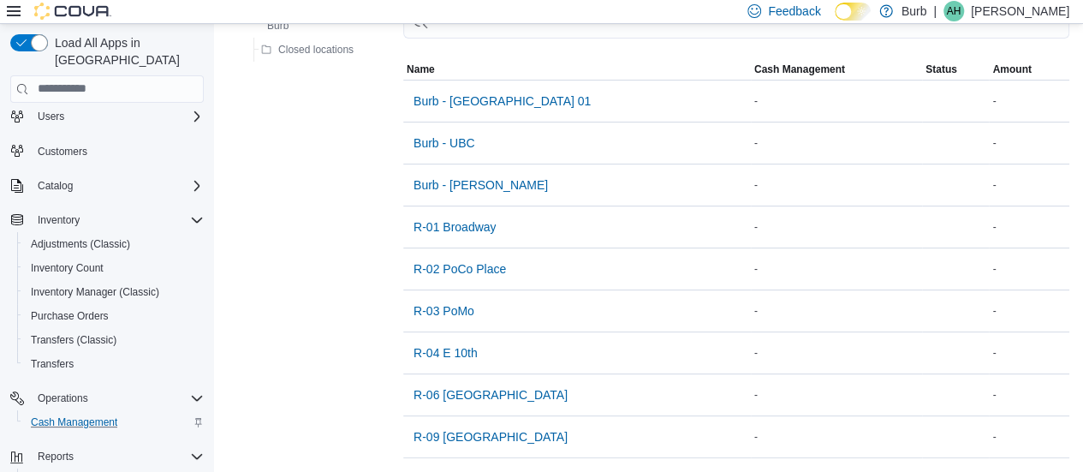
scroll to position [146, 0]
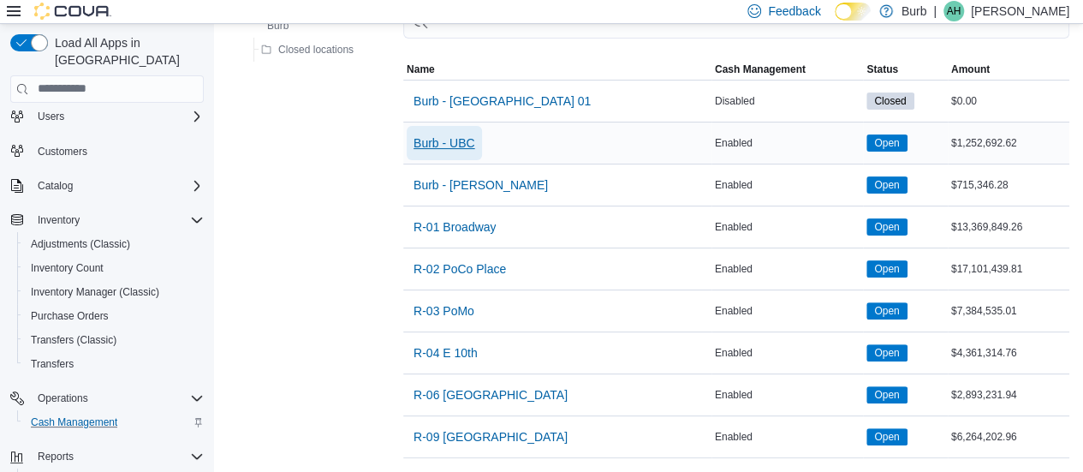
click at [431, 138] on span "Burb - UBC" at bounding box center [444, 142] width 62 height 17
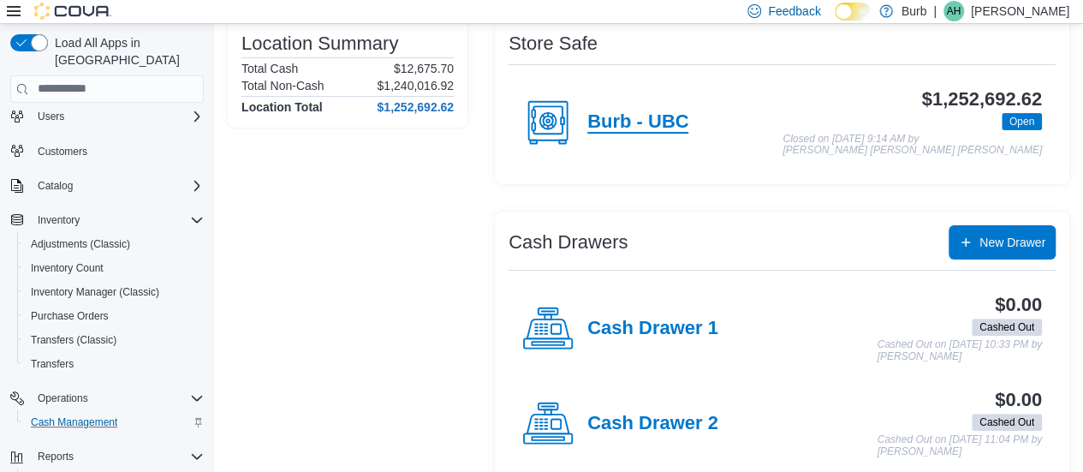
click at [665, 114] on h4 "Burb - UBC" at bounding box center [637, 122] width 101 height 22
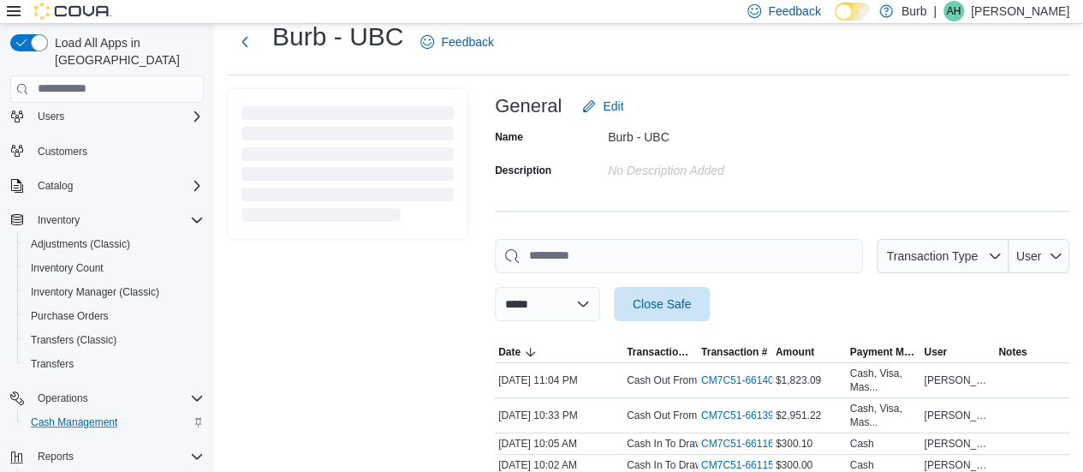
scroll to position [146, 0]
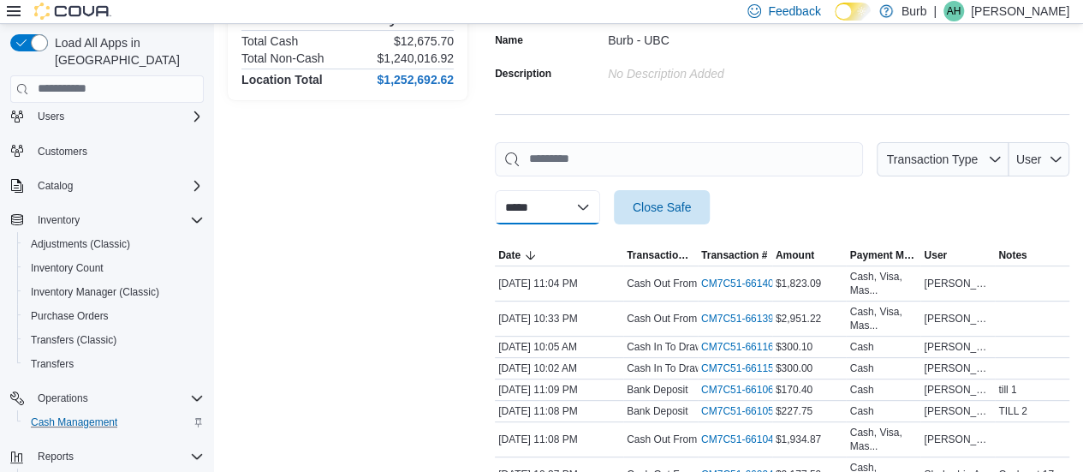
click at [600, 204] on select "**********" at bounding box center [547, 207] width 105 height 34
select select "**********"
click at [495, 190] on select "**********" at bounding box center [547, 207] width 105 height 34
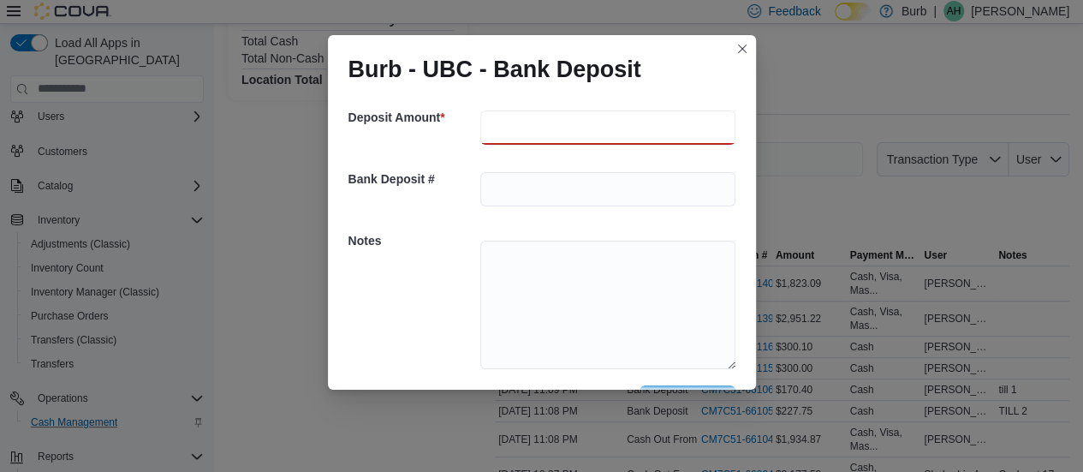
click at [614, 116] on input "number" at bounding box center [607, 127] width 255 height 34
type input "***"
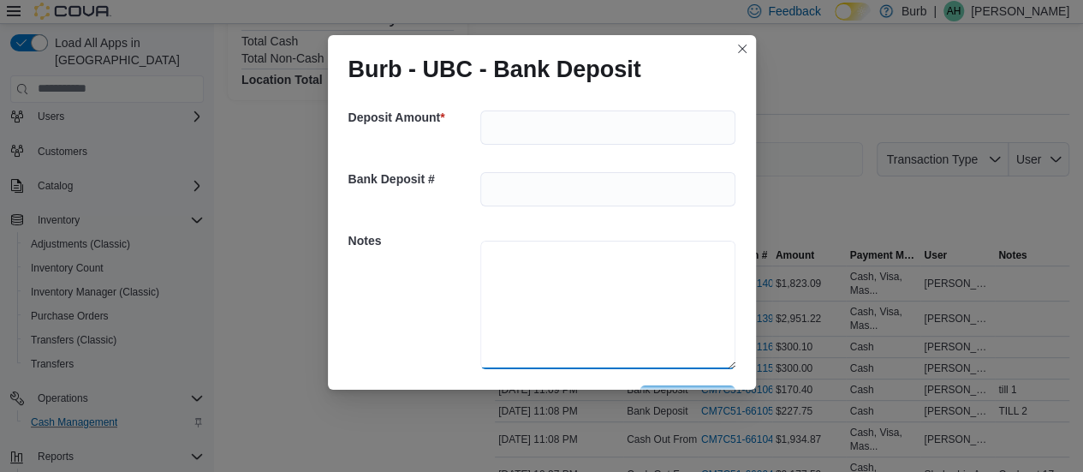
click at [550, 271] on textarea at bounding box center [607, 305] width 255 height 128
type textarea "*"
type textarea "**********"
click at [430, 322] on div "**********" at bounding box center [541, 302] width 387 height 165
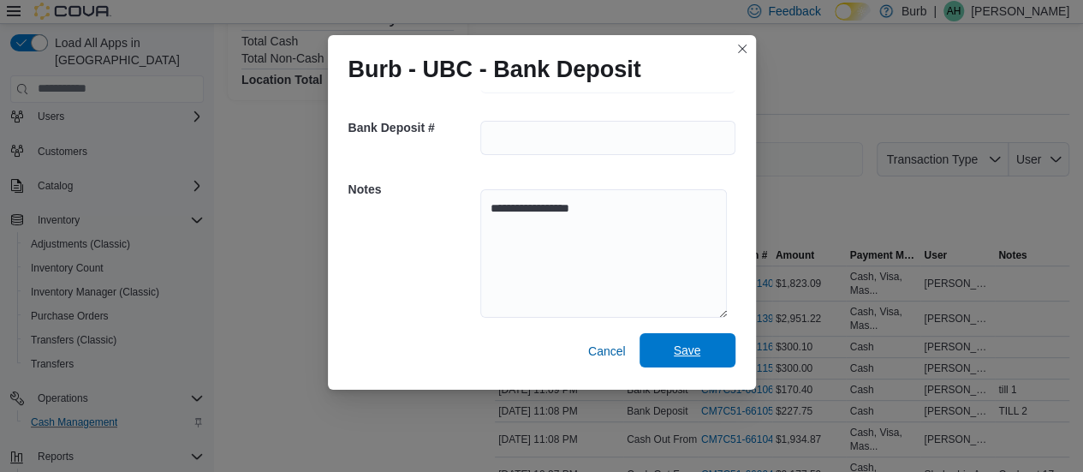
click at [686, 342] on span "Save" at bounding box center [687, 350] width 75 height 34
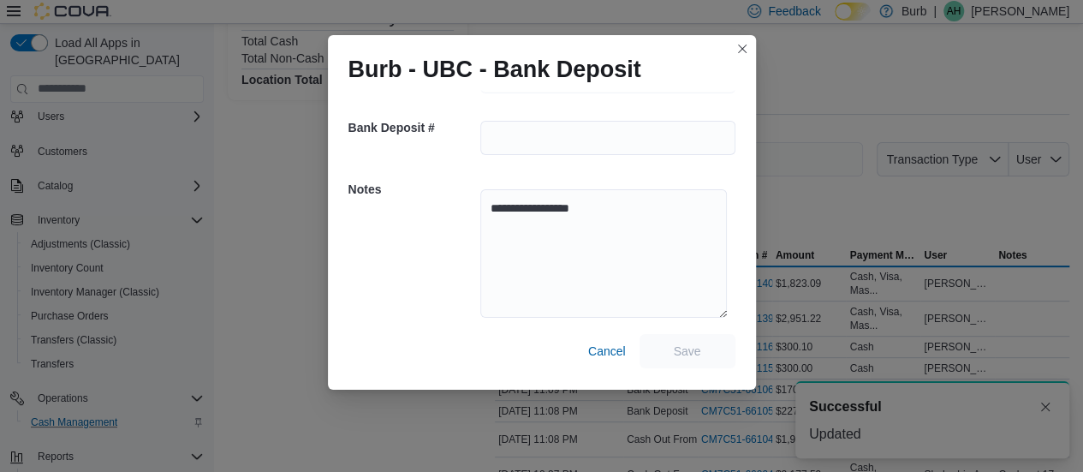
scroll to position [0, 0]
select select
